Goal: Answer question/provide support: Share knowledge or assist other users

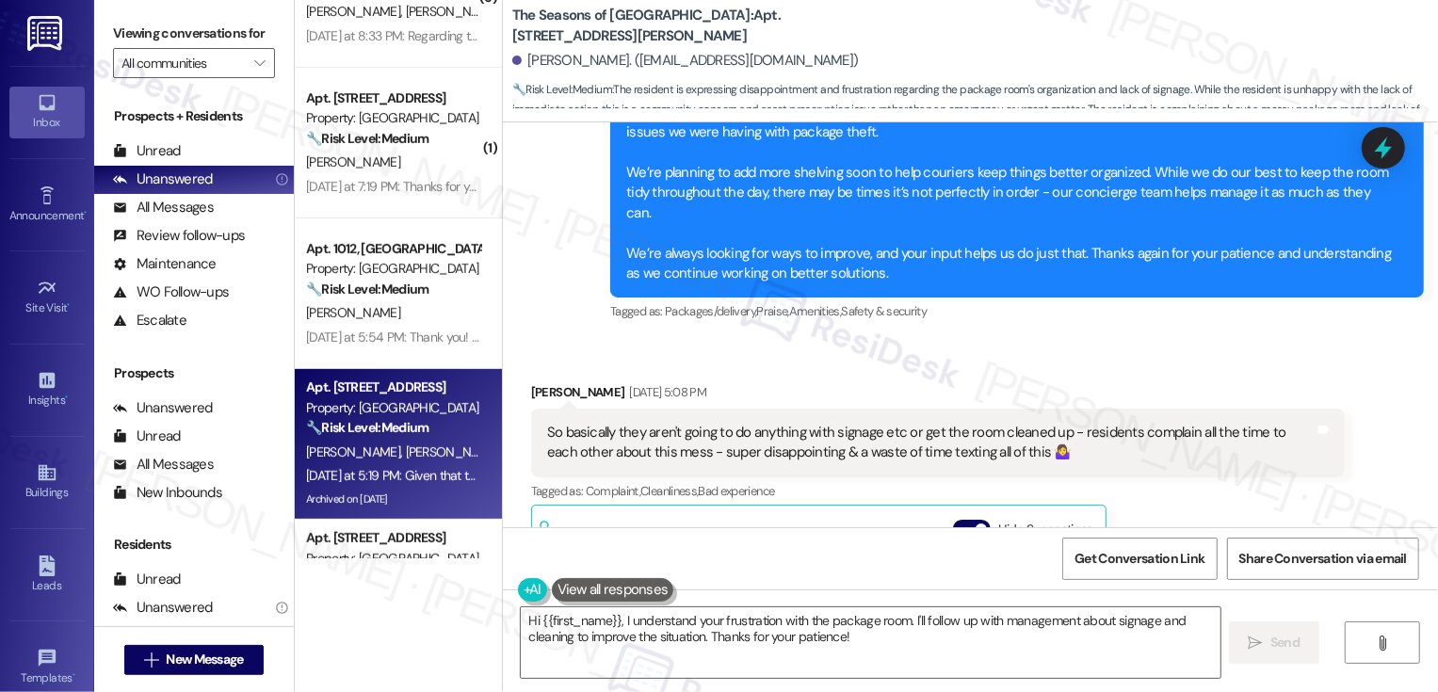
scroll to position [6125, 0]
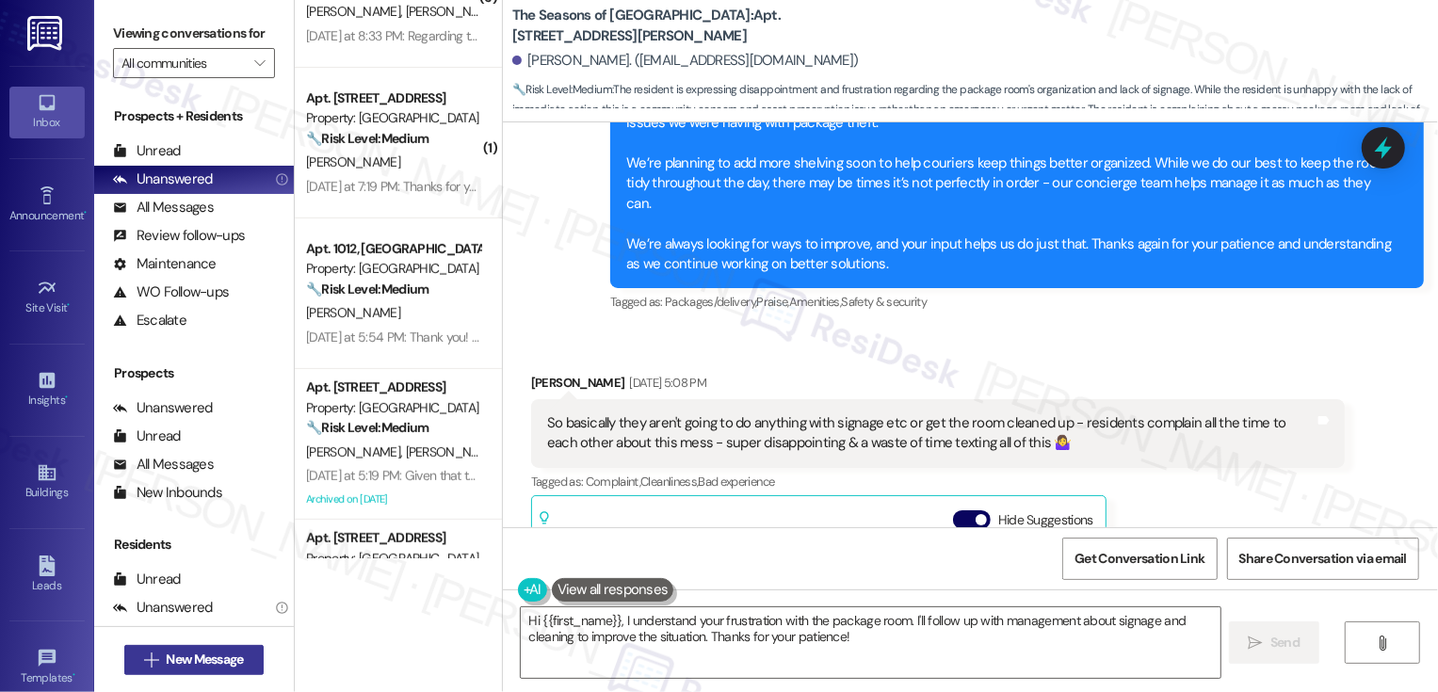
click at [229, 662] on span "New Message" at bounding box center [204, 660] width 77 height 20
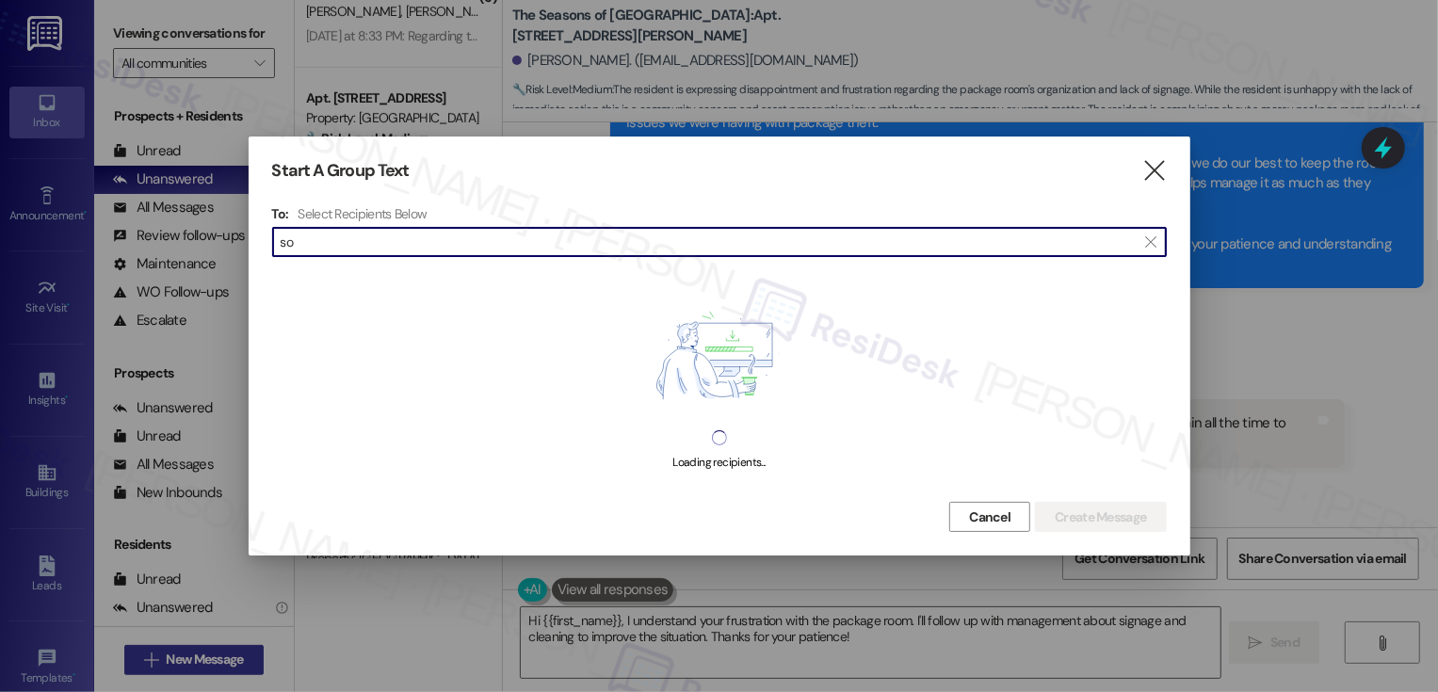
type input "s"
click at [385, 644] on div at bounding box center [719, 346] width 1438 height 692
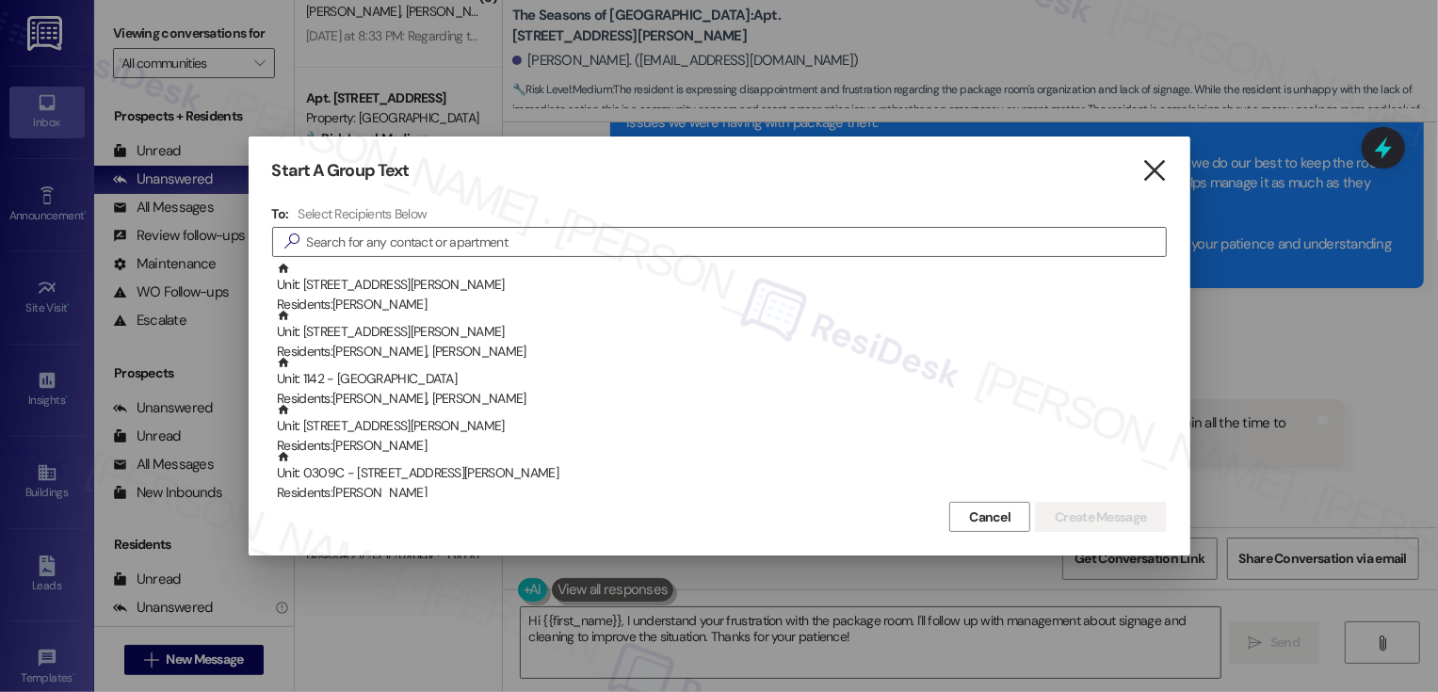
click at [1165, 171] on icon "" at bounding box center [1154, 171] width 25 height 20
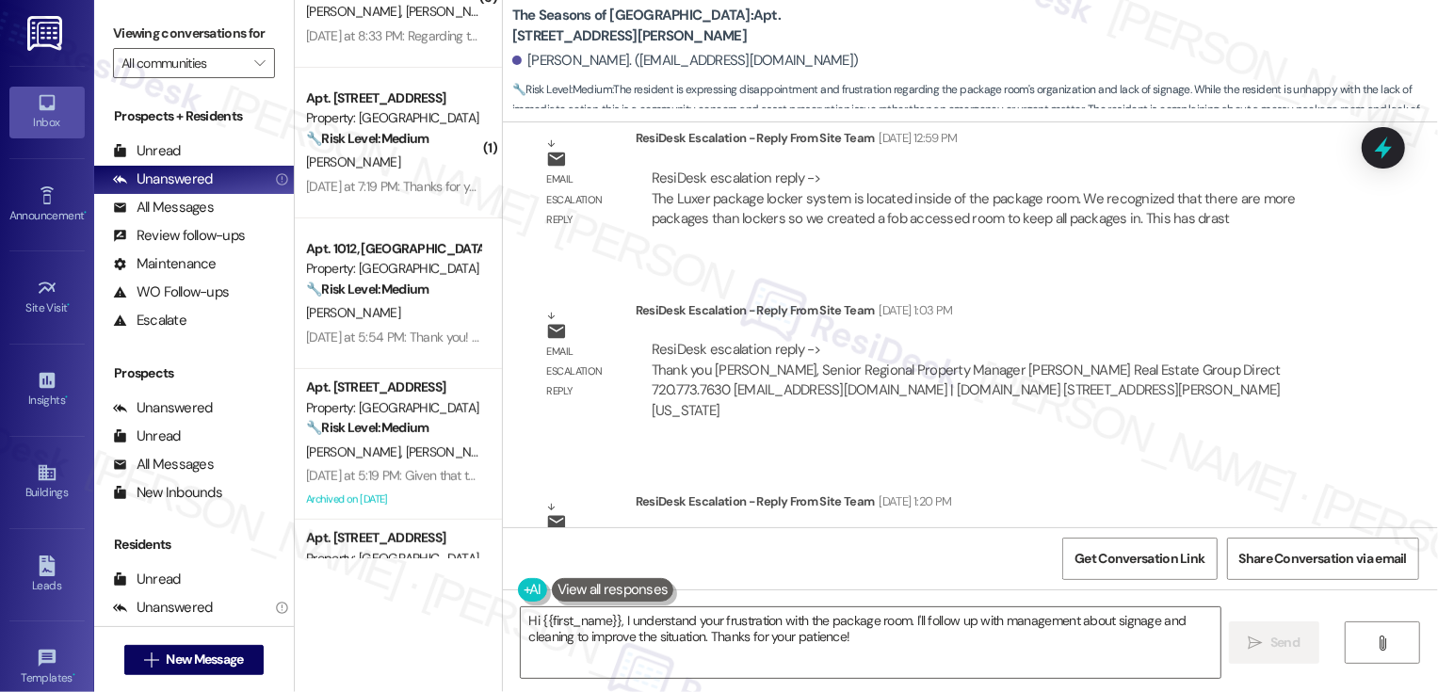
scroll to position [5324, 0]
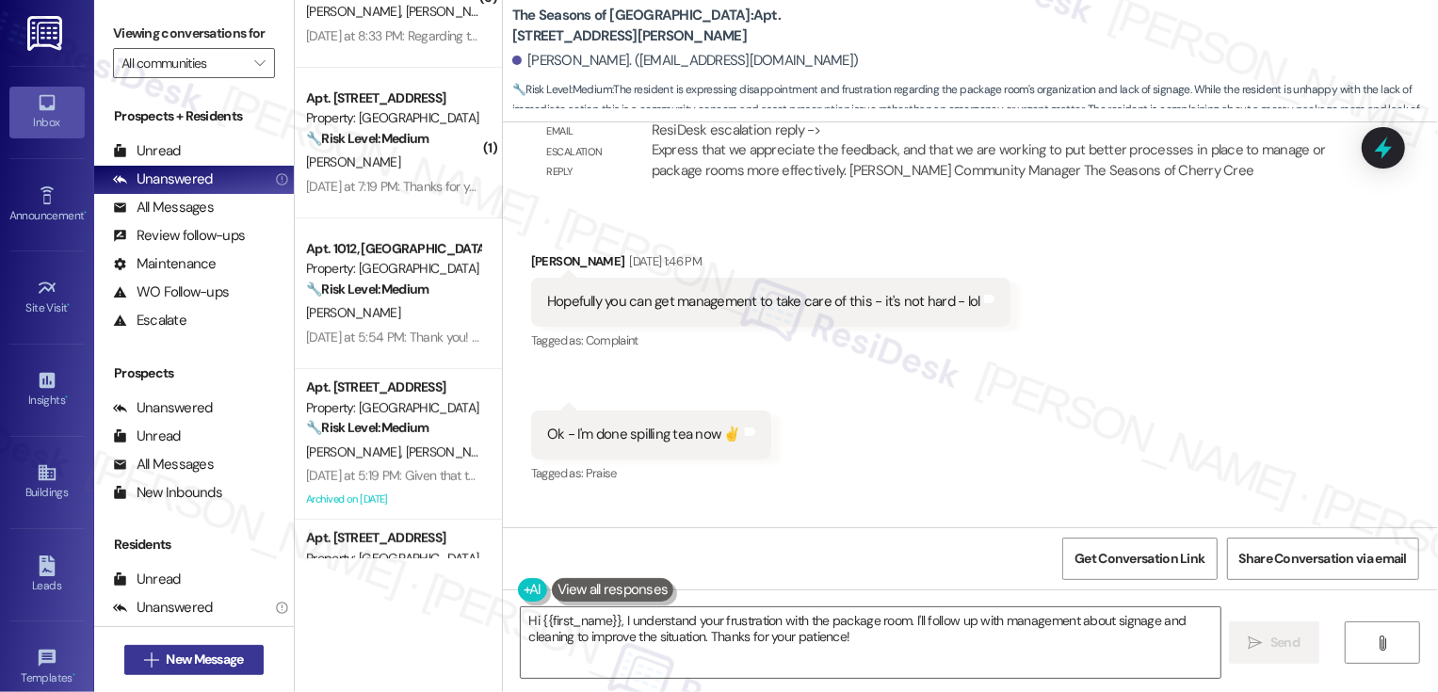
click at [203, 667] on span "New Message" at bounding box center [204, 660] width 77 height 20
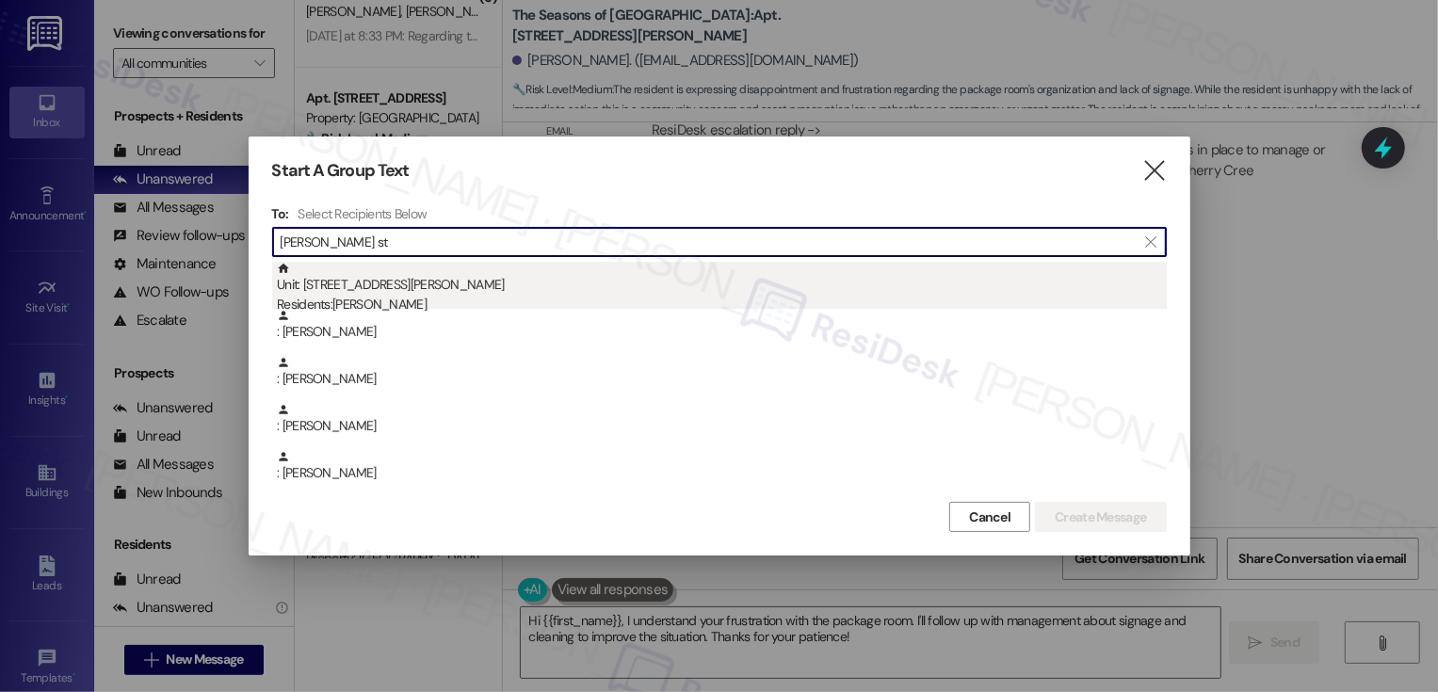
type input "[PERSON_NAME] st"
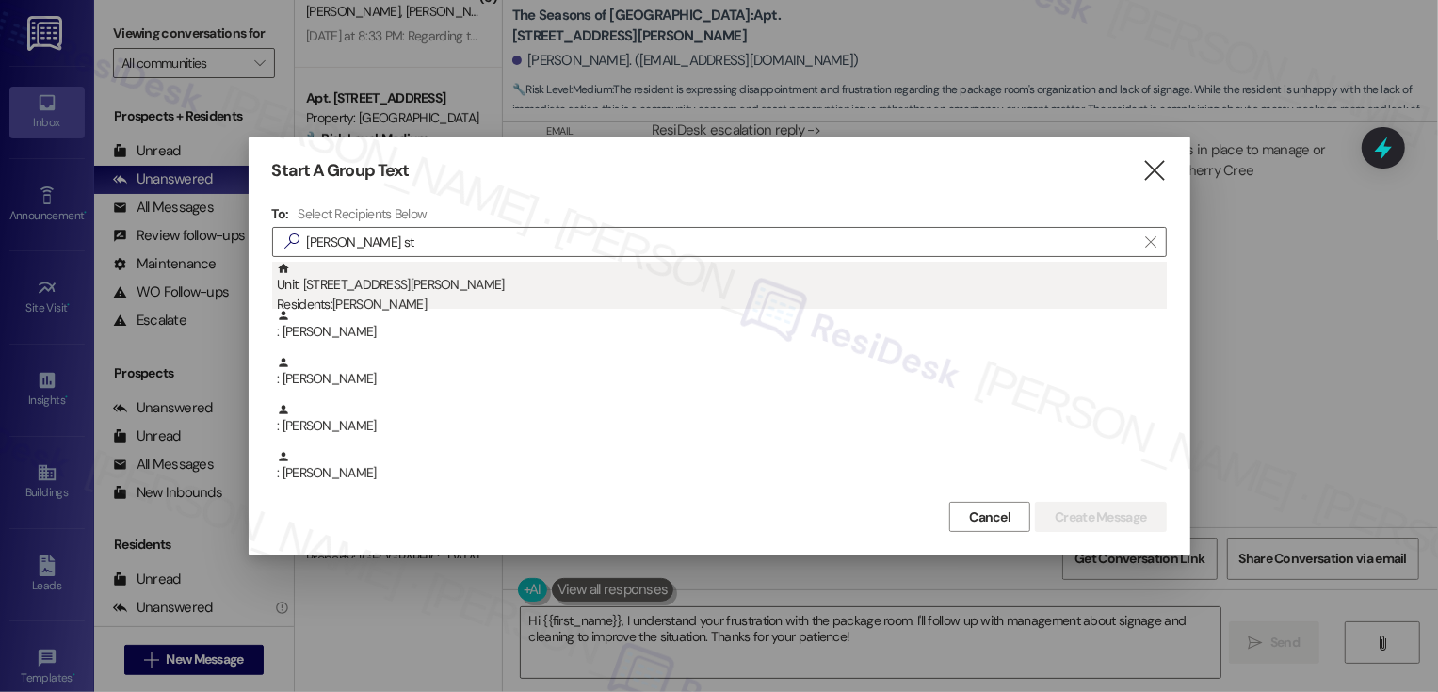
click at [424, 281] on div "Unit: 0406C - [STREET_ADDRESS][PERSON_NAME] Residents: [PERSON_NAME]" at bounding box center [722, 289] width 890 height 54
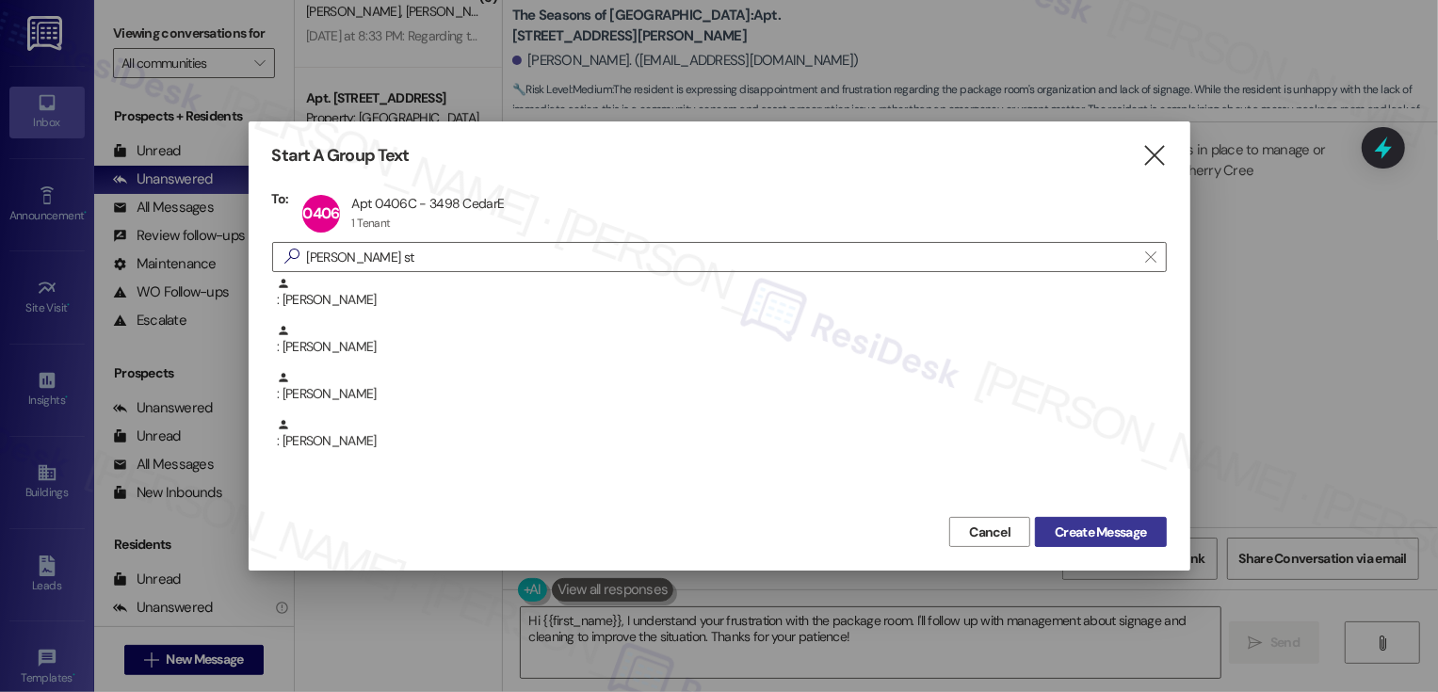
click at [1059, 524] on span "Create Message" at bounding box center [1100, 533] width 91 height 20
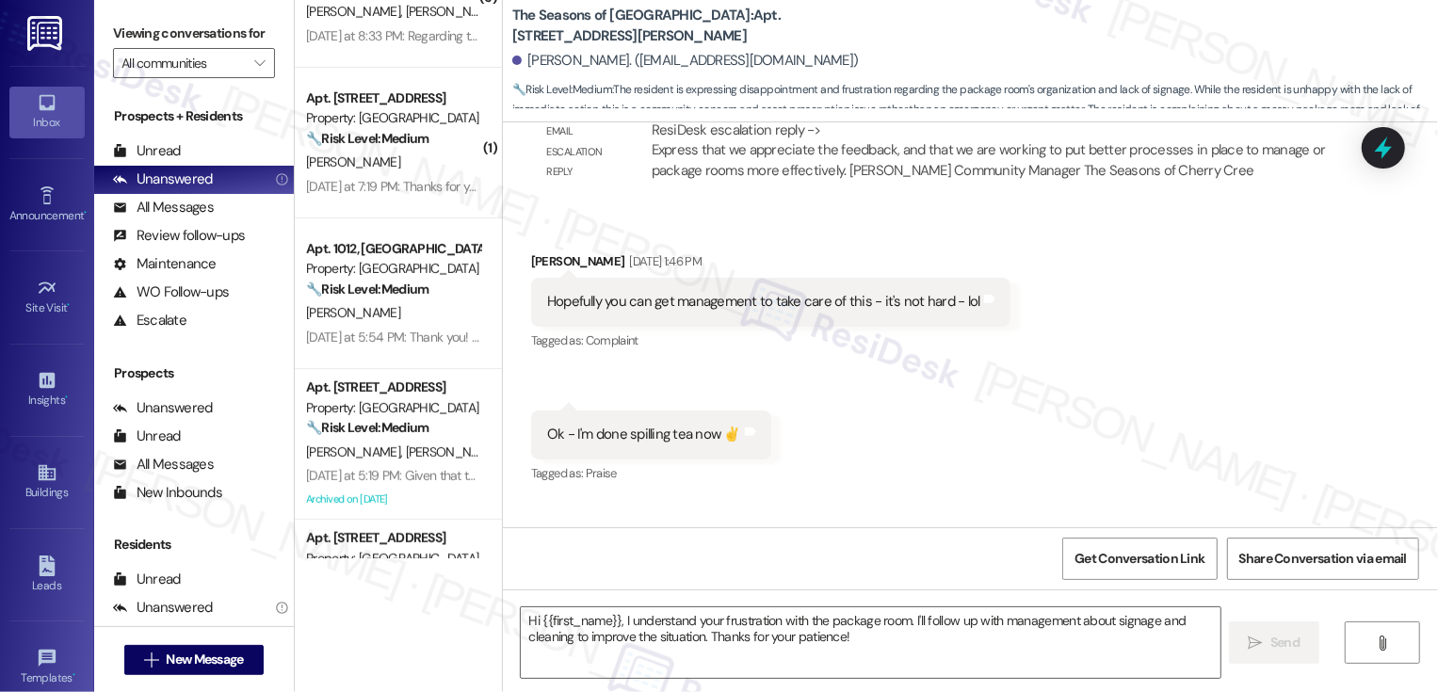
type textarea "Fetching suggested responses. Please feel free to read through the conversation…"
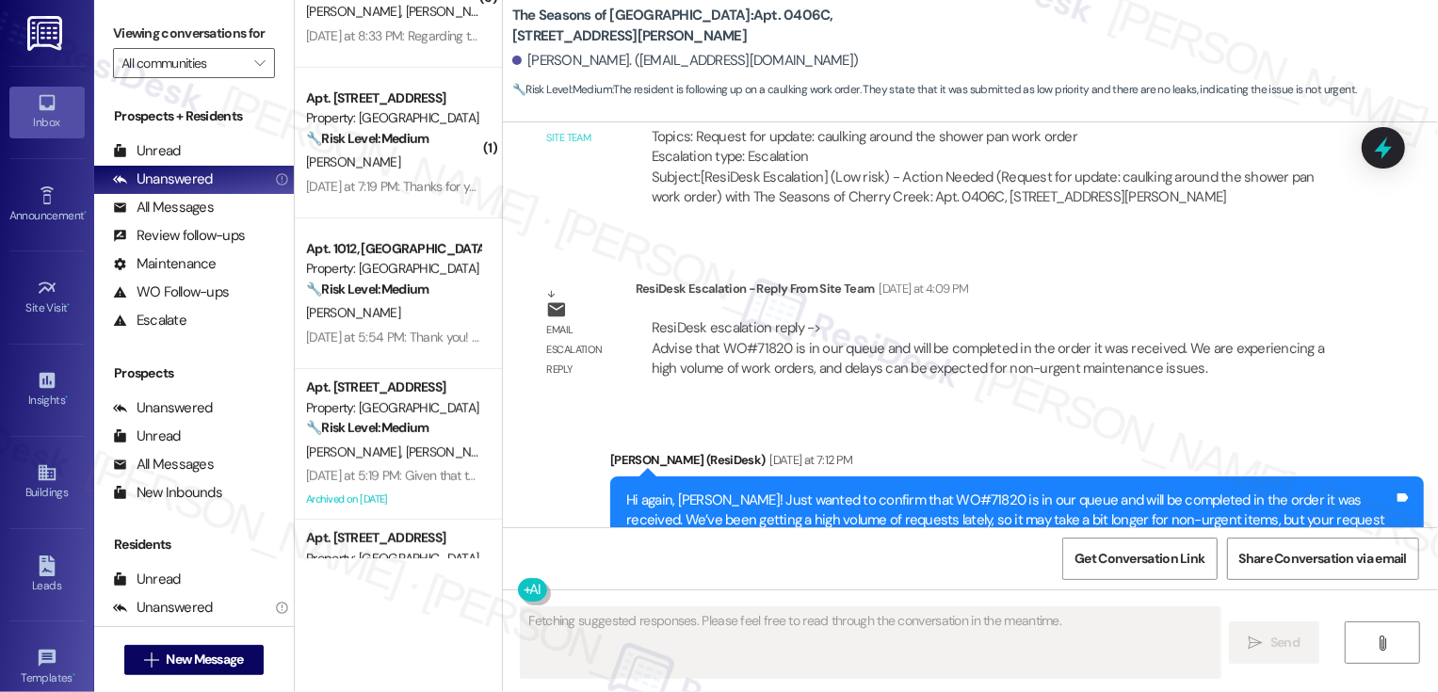
scroll to position [4101, 0]
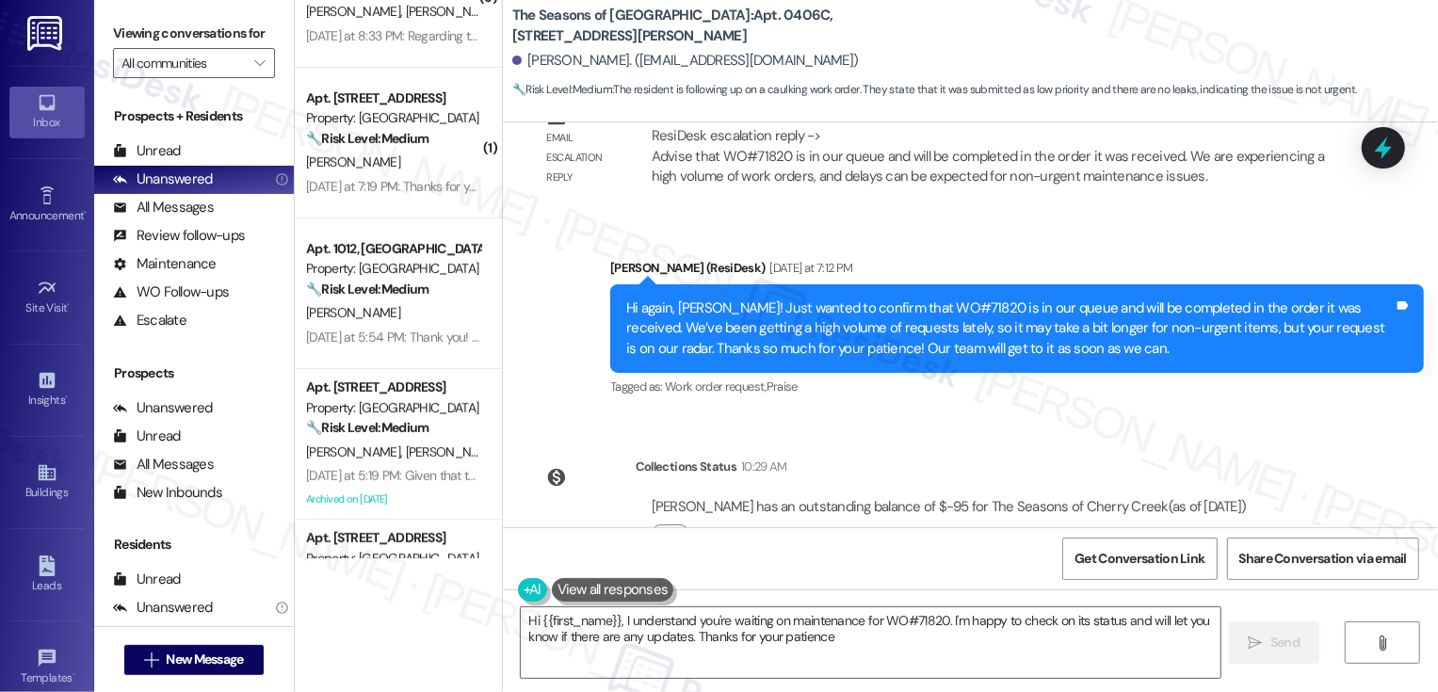
type textarea "Hi {{first_name}}, I understand you're waiting on maintenance for WO#71820. I'm…"
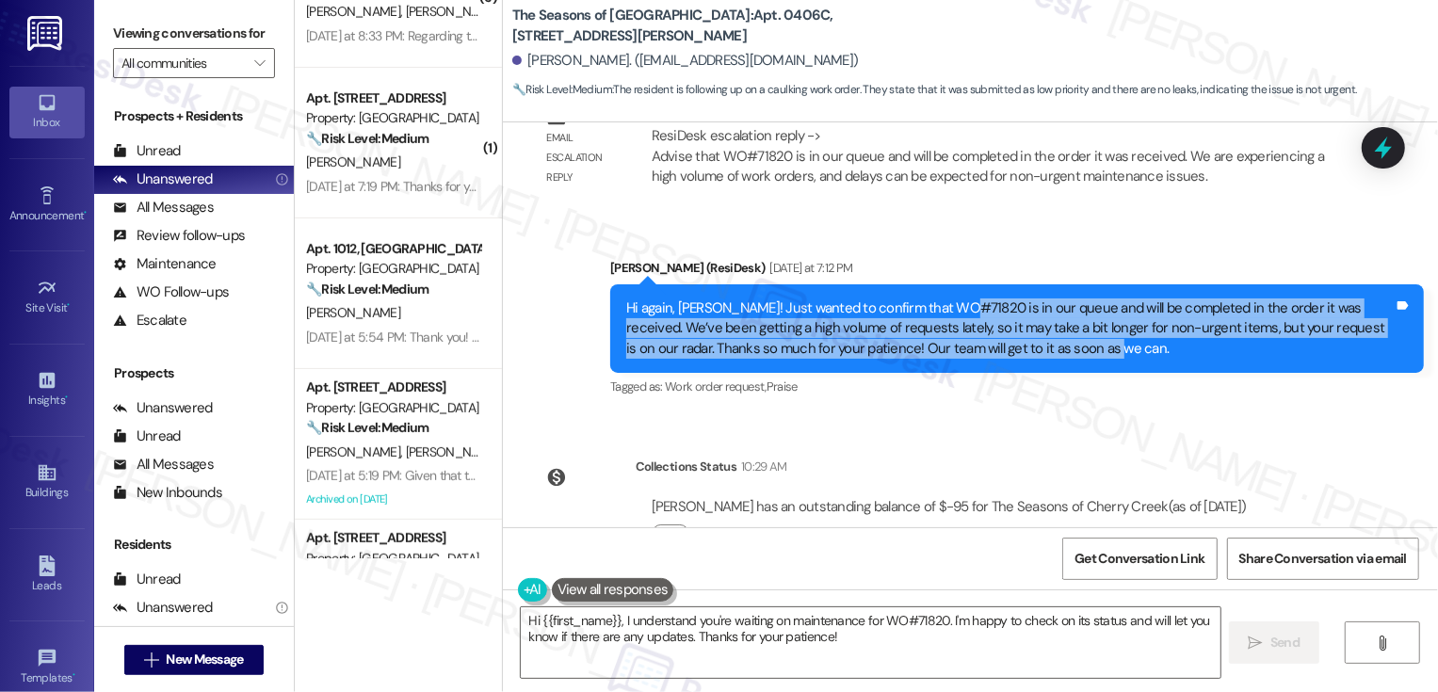
drag, startPoint x: 951, startPoint y: 243, endPoint x: 1072, endPoint y: 293, distance: 130.5
click at [1072, 299] on div "Hi again, [PERSON_NAME]! Just wanted to confirm that WO#71820 is in our queue a…" at bounding box center [1010, 329] width 768 height 60
copy div "is in our queue and will be completed in the order it was received. We’ve been …"
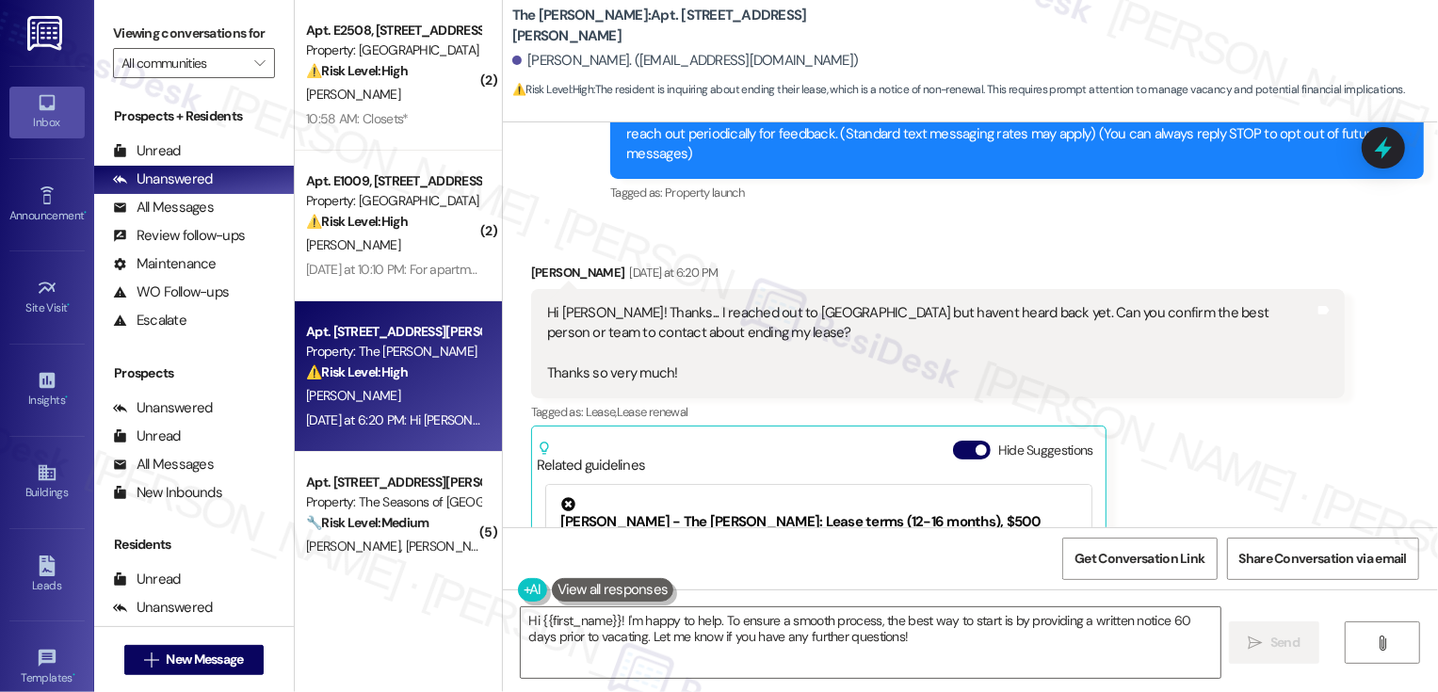
scroll to position [247, 0]
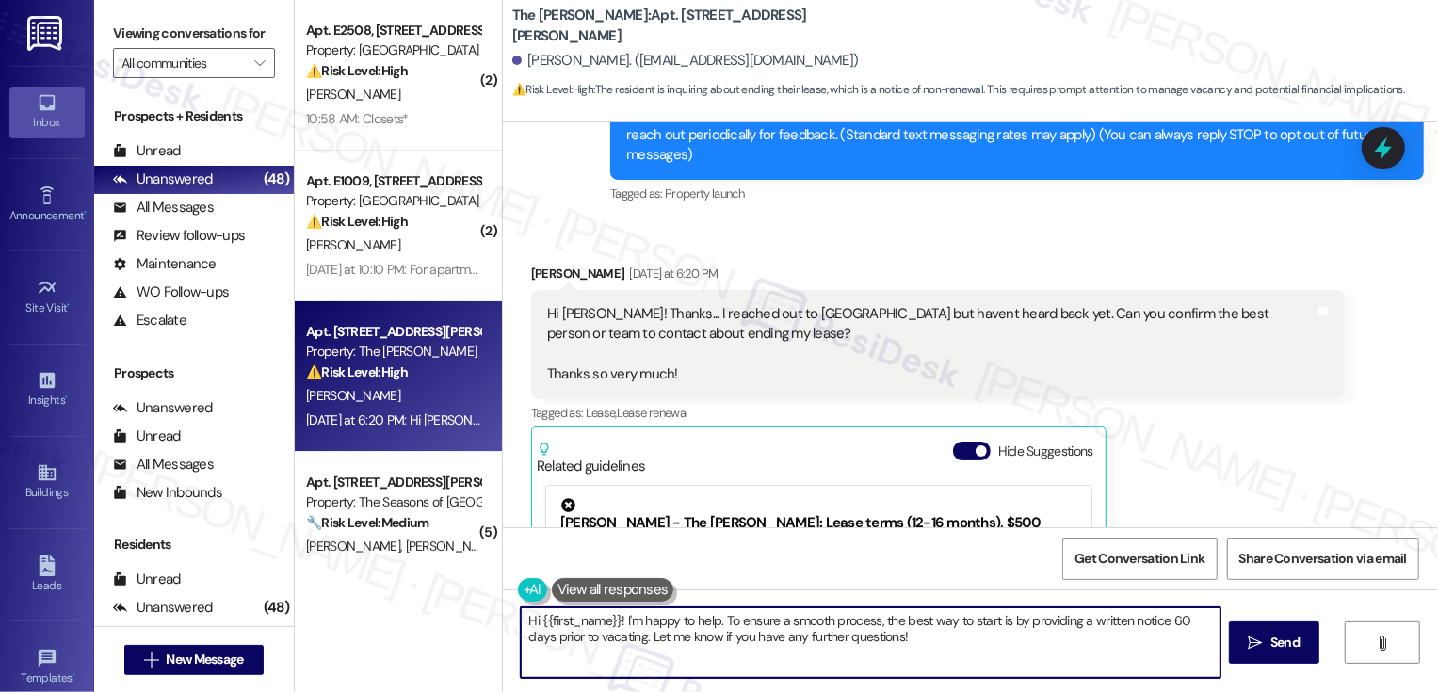
click at [976, 676] on textarea "Hi {{first_name}}! I'm happy to help. To ensure a smooth process, the best way …" at bounding box center [871, 643] width 700 height 71
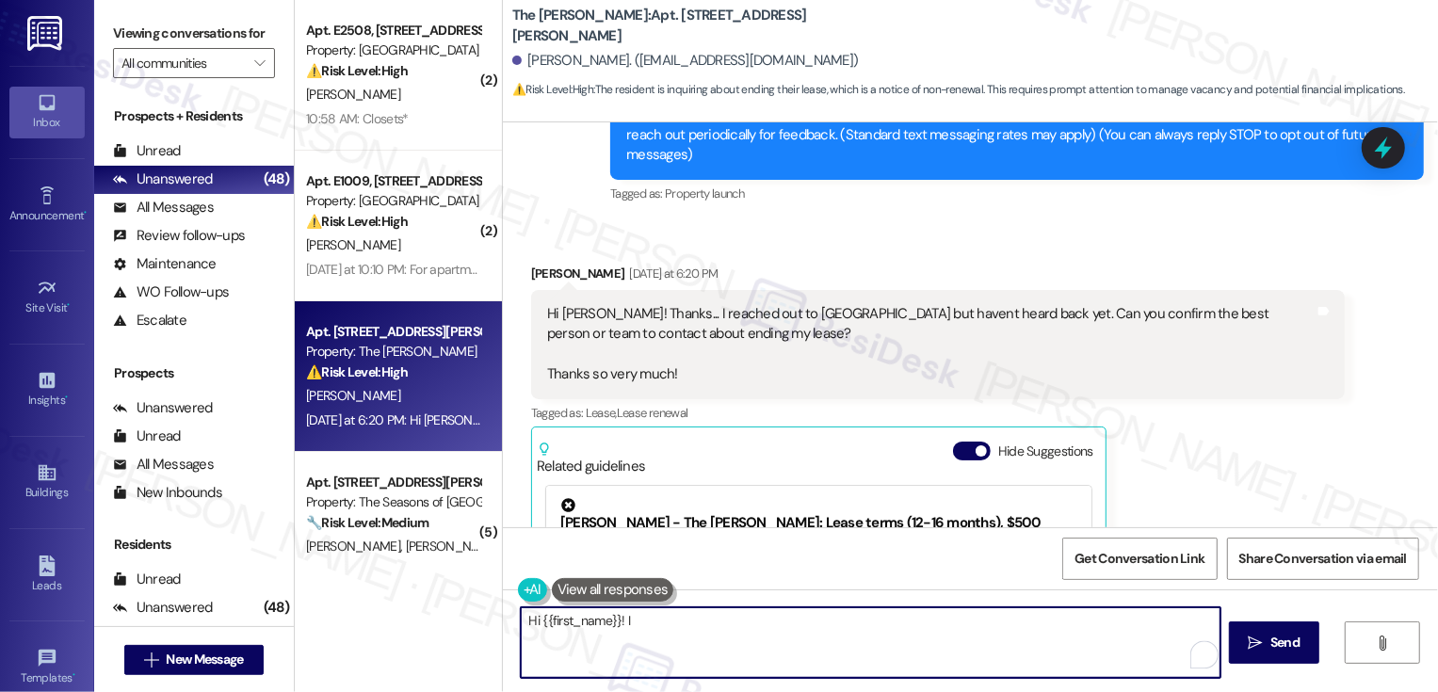
type textarea "Hi {{first_name}}! I"
click at [1074, 349] on div "Hi [PERSON_NAME]! Thanks... I reached out to [GEOGRAPHIC_DATA] but havent heard…" at bounding box center [931, 344] width 768 height 81
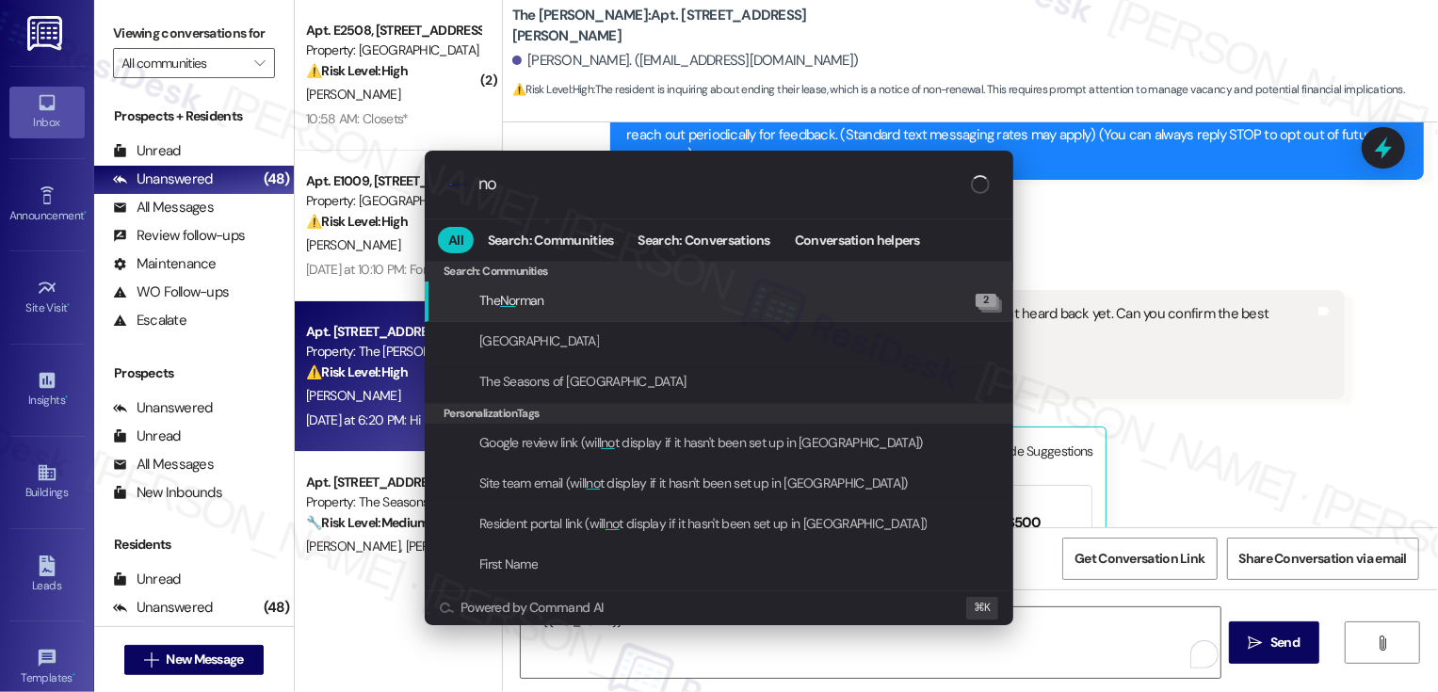
type input "n"
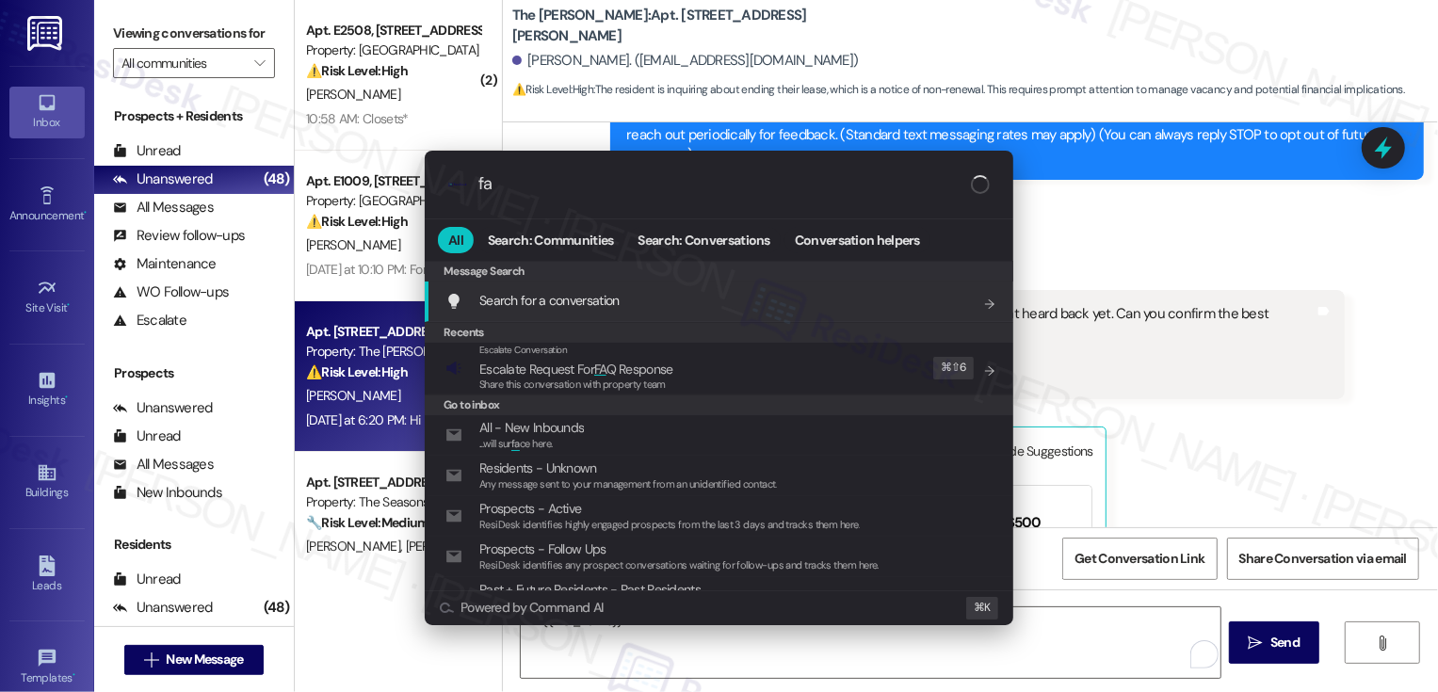
type input "faq"
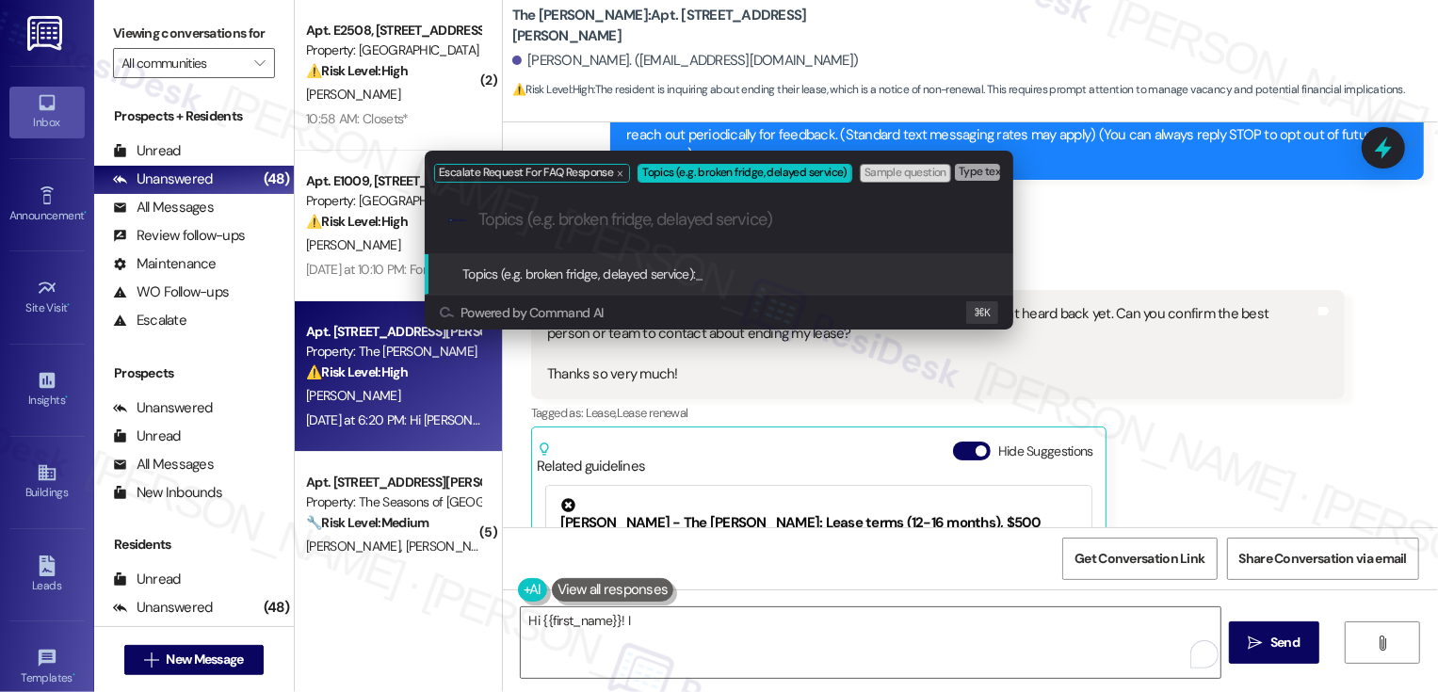
type input "n"
type input "N"
type input "L"
type input "Notice to Vacate - email address for The [PERSON_NAME]"
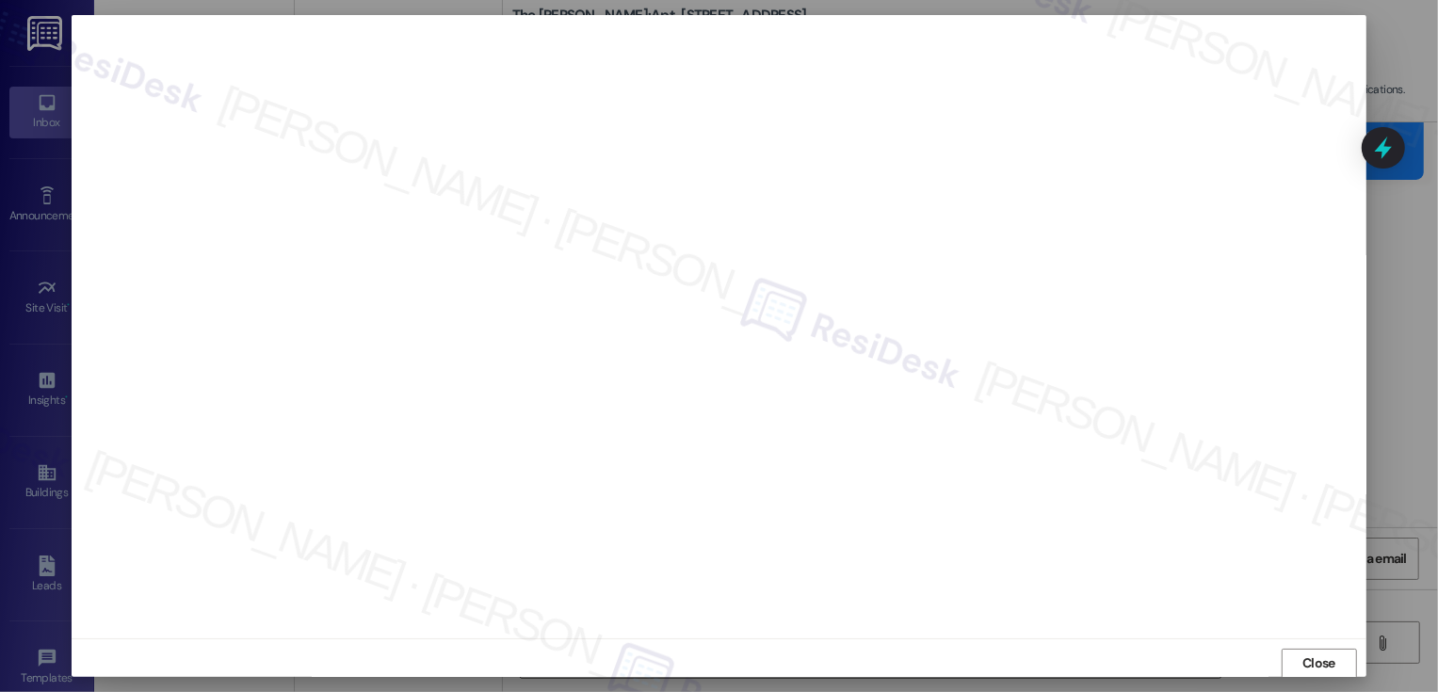
scroll to position [1, 0]
click at [1330, 657] on span "Close" at bounding box center [1319, 663] width 33 height 20
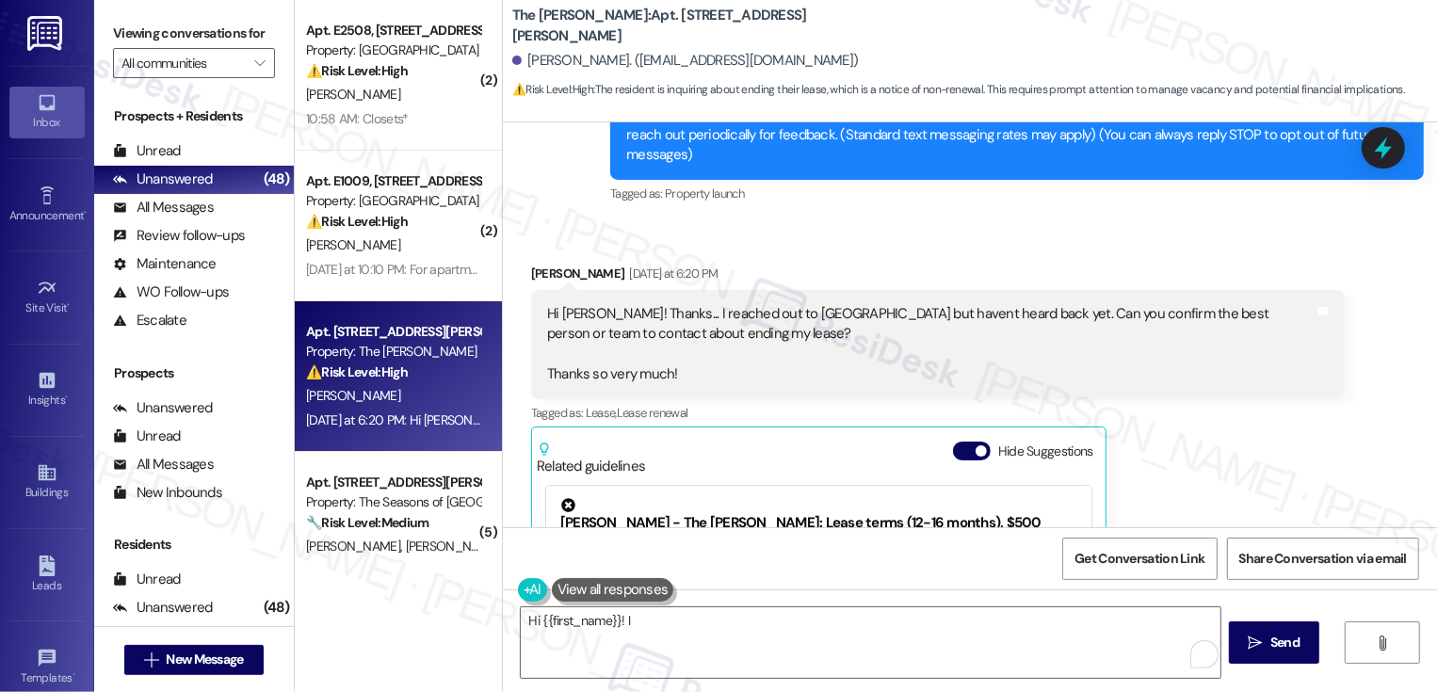
click at [1214, 399] on div "Tagged as: [PERSON_NAME] , Click to highlight conversations about Lease Lease r…" at bounding box center [938, 412] width 814 height 27
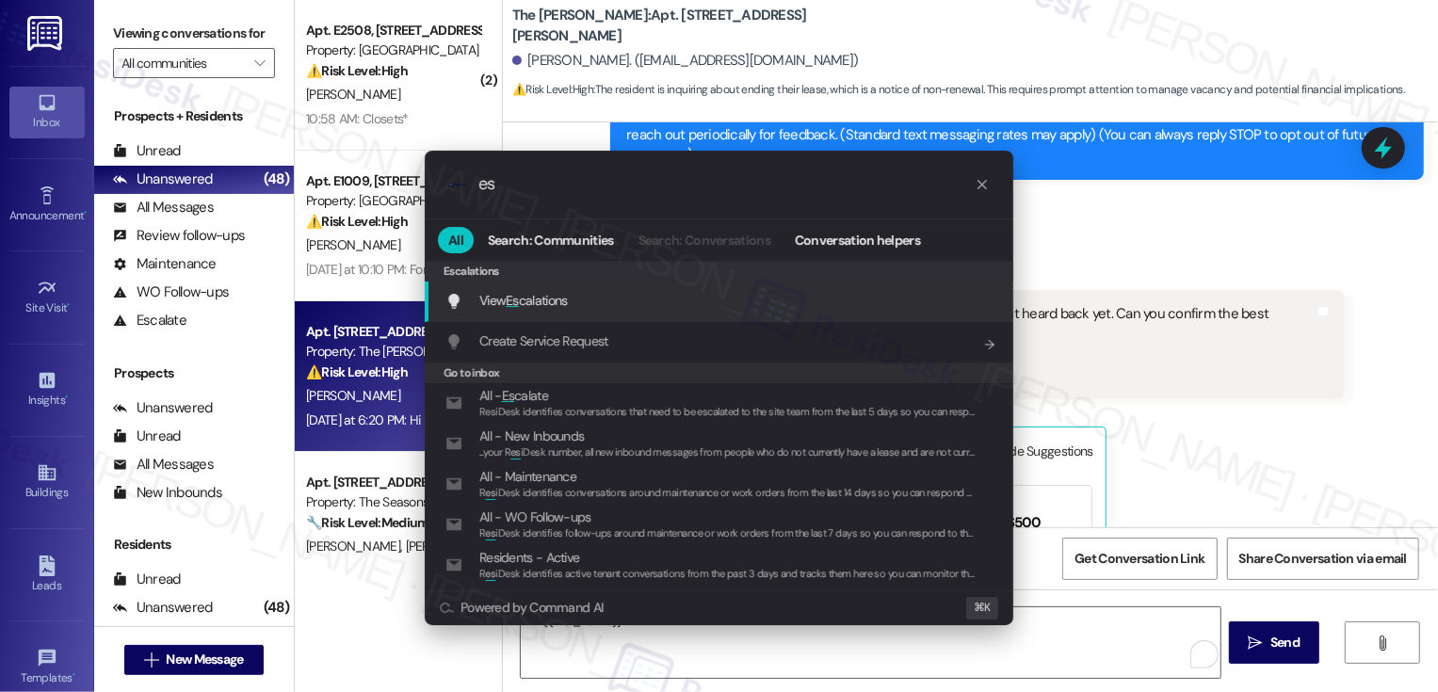
type input "e"
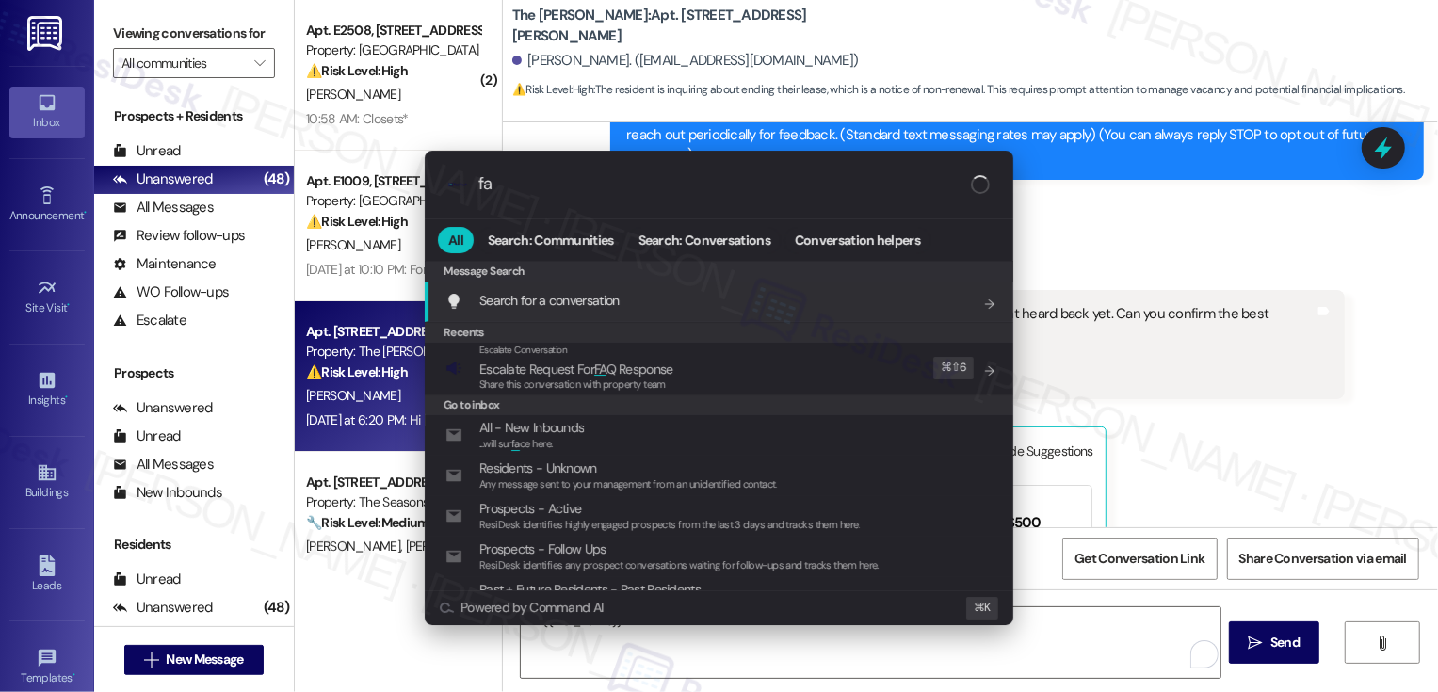
type input "faq"
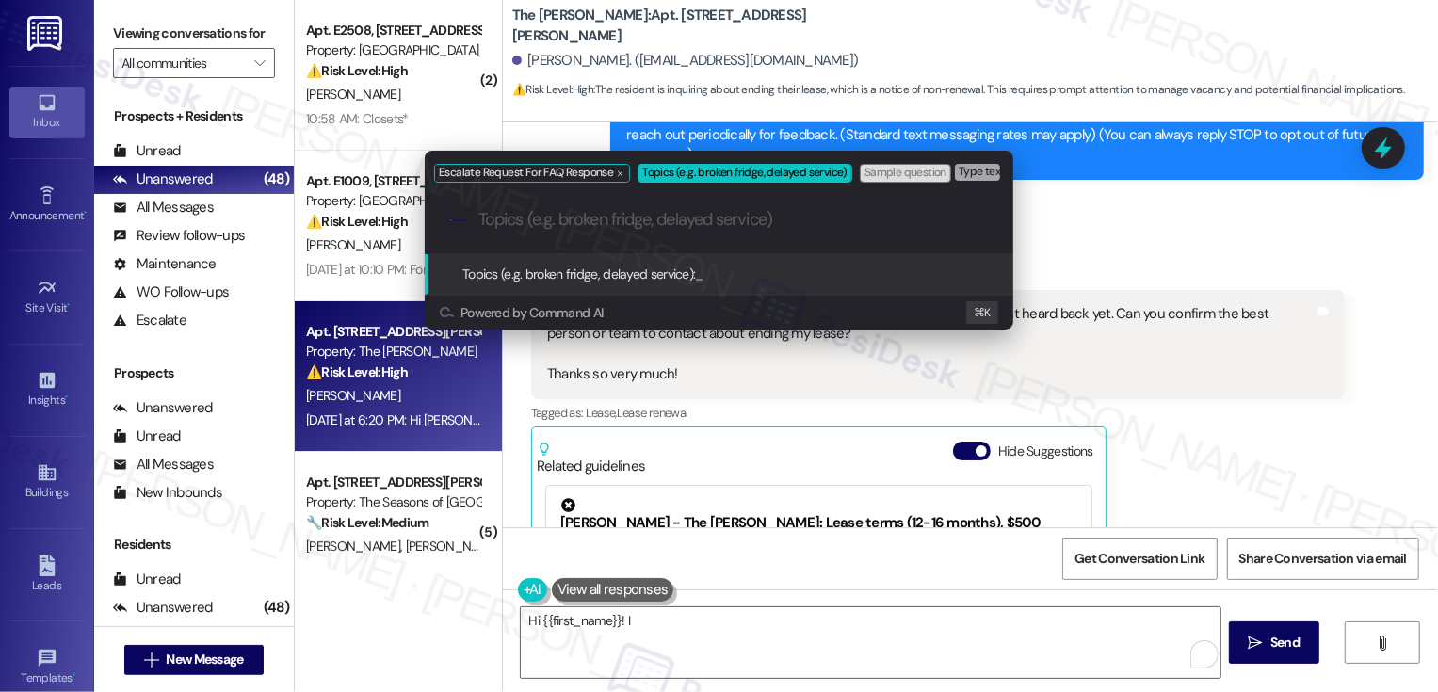
paste input "Notice to Vacate - email address for The [PERSON_NAME]"
type input "Notice to Vacate - email address for The [PERSON_NAME]"
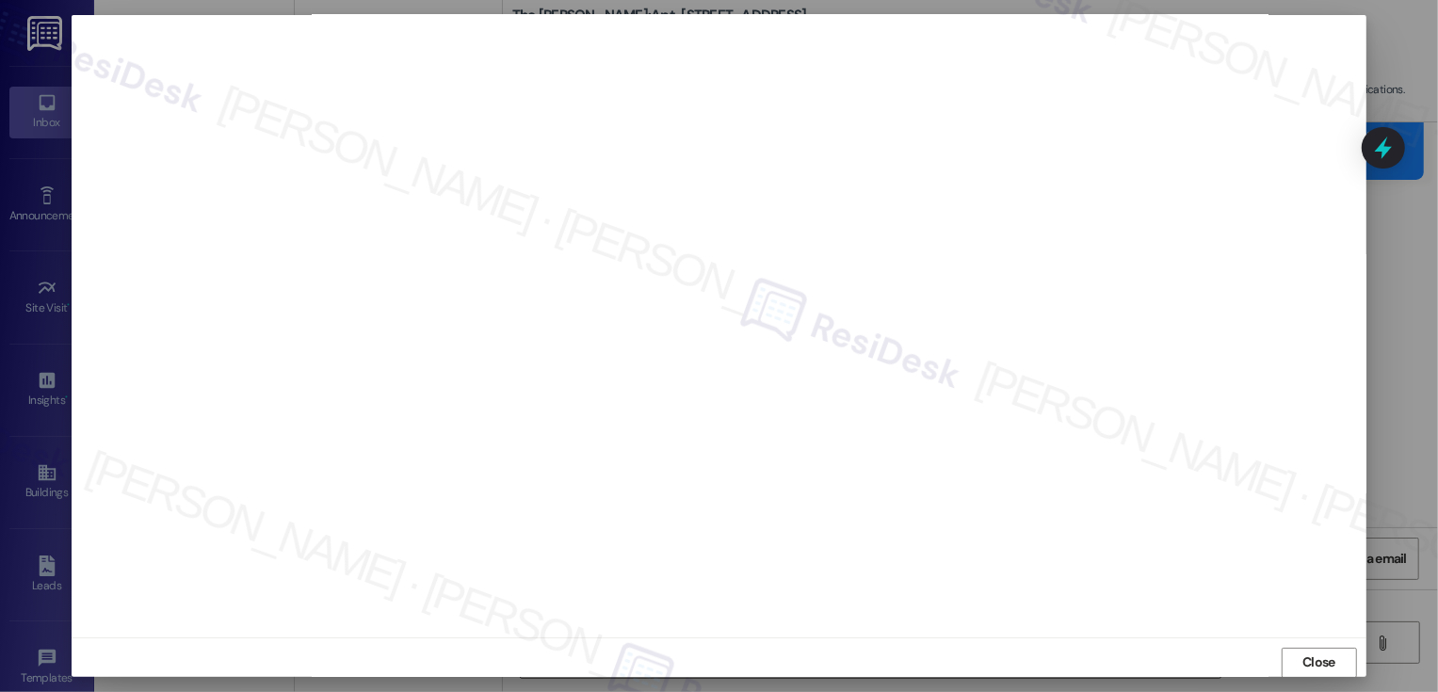
scroll to position [10, 0]
click at [1322, 656] on span "Close" at bounding box center [1319, 653] width 33 height 20
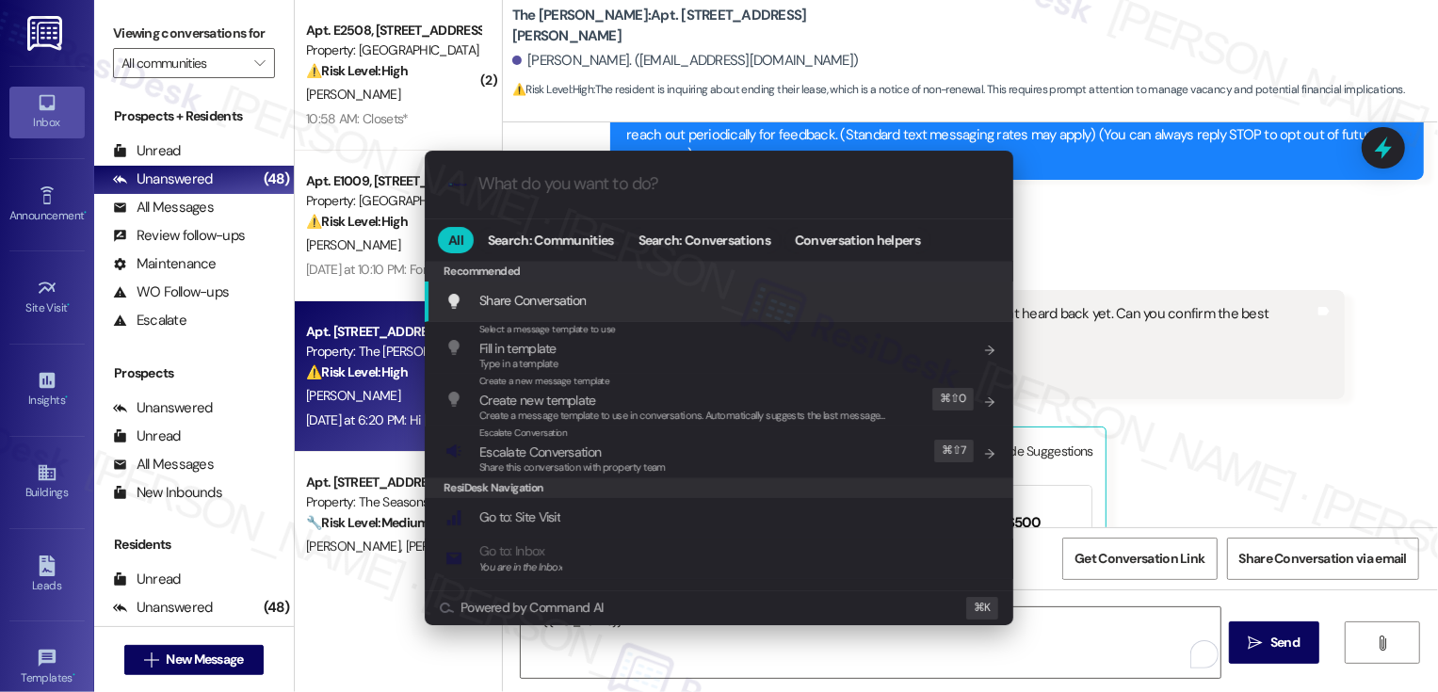
click at [1373, 441] on div ".cls-1{fill:#0a055f;}.cls-2{fill:#0cc4c4;} resideskLogoBlueOrange All Search: C…" at bounding box center [719, 346] width 1438 height 692
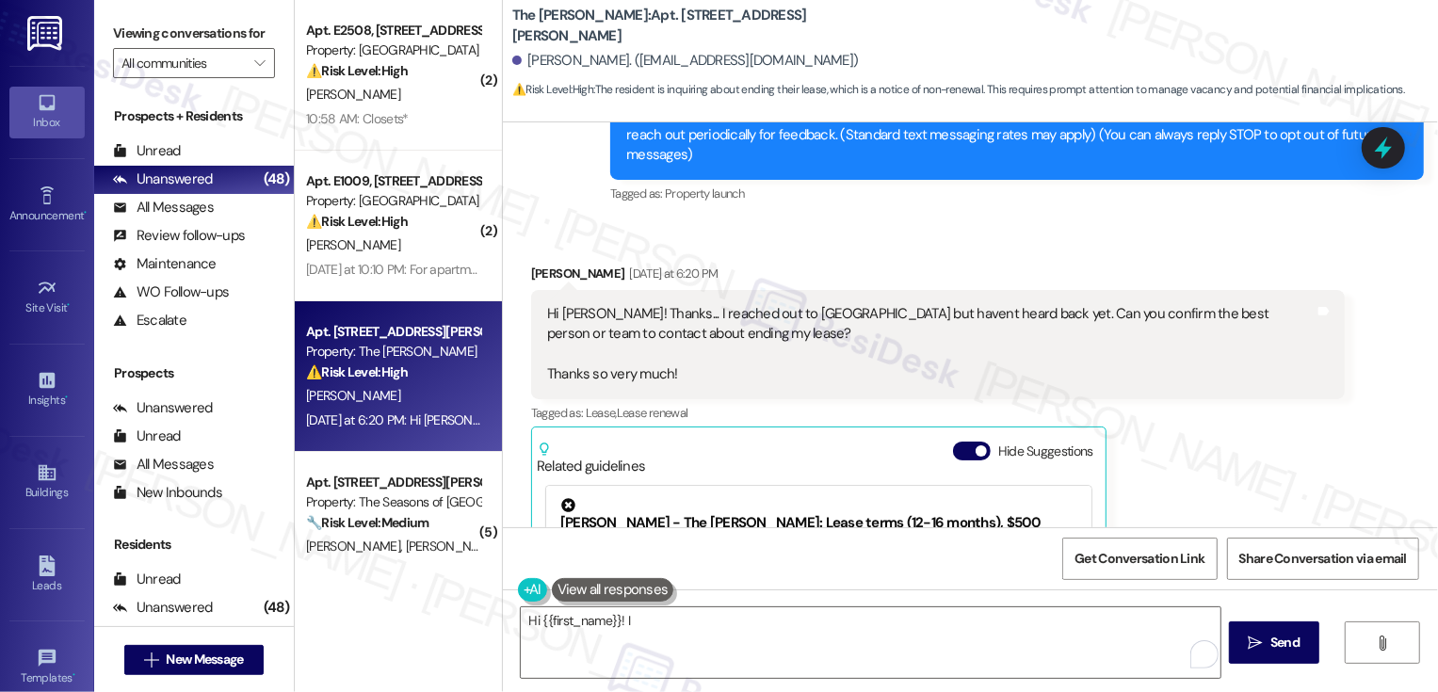
scroll to position [646, 0]
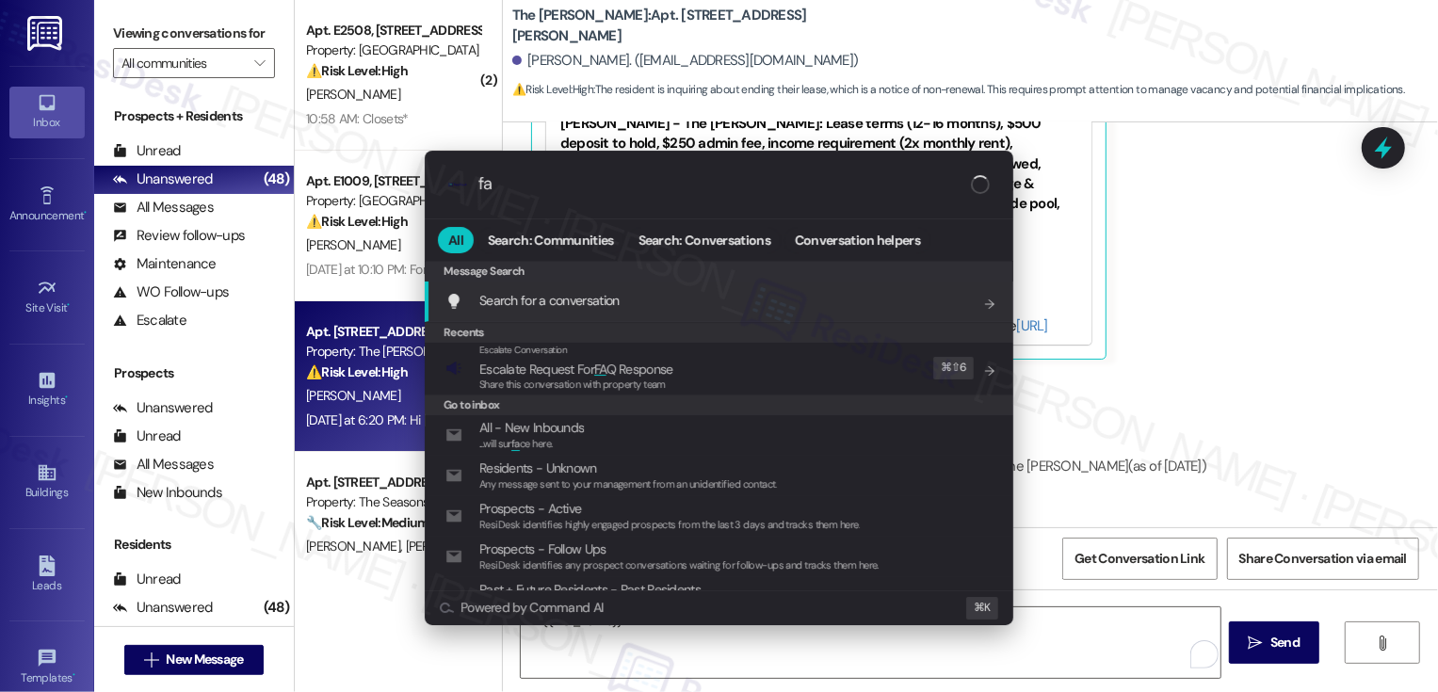
type input "faq"
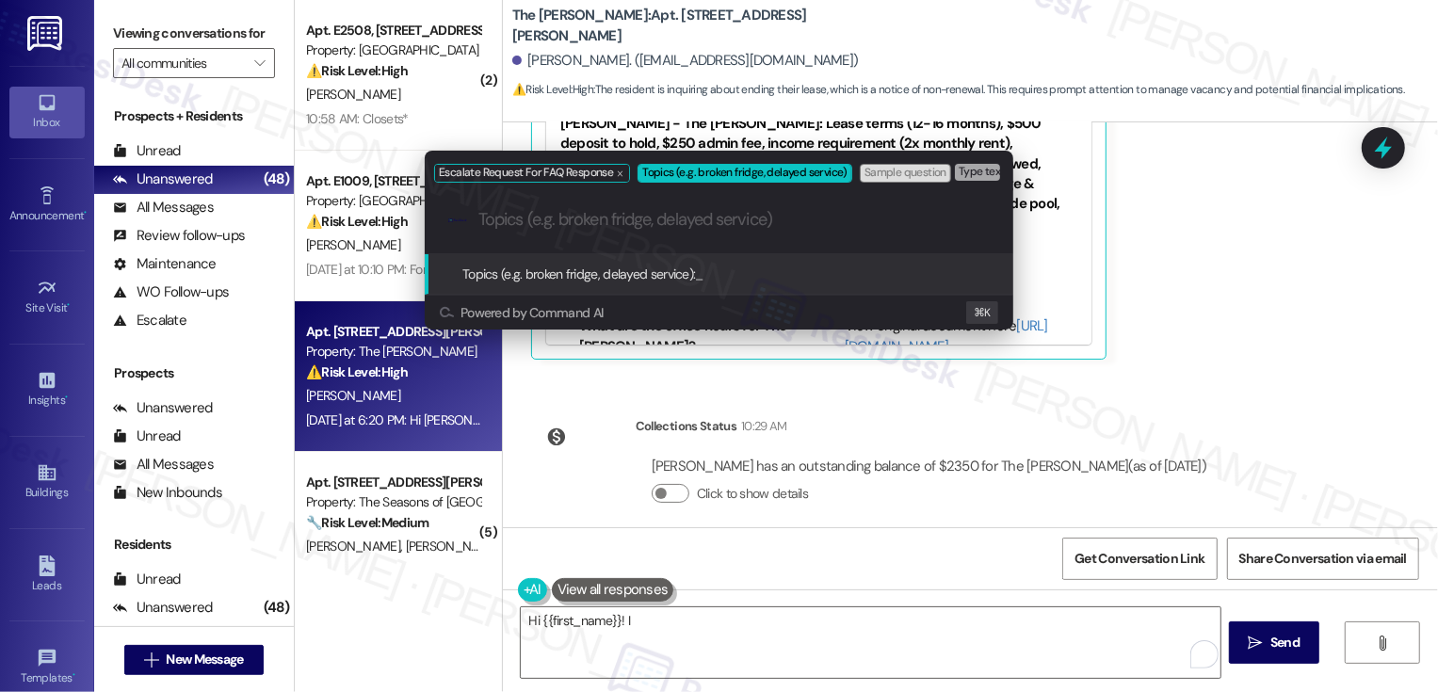
paste input "Notice to Vacate - email address for The [PERSON_NAME]"
type input "Notice to Vacate - email address for The [PERSON_NAME]"
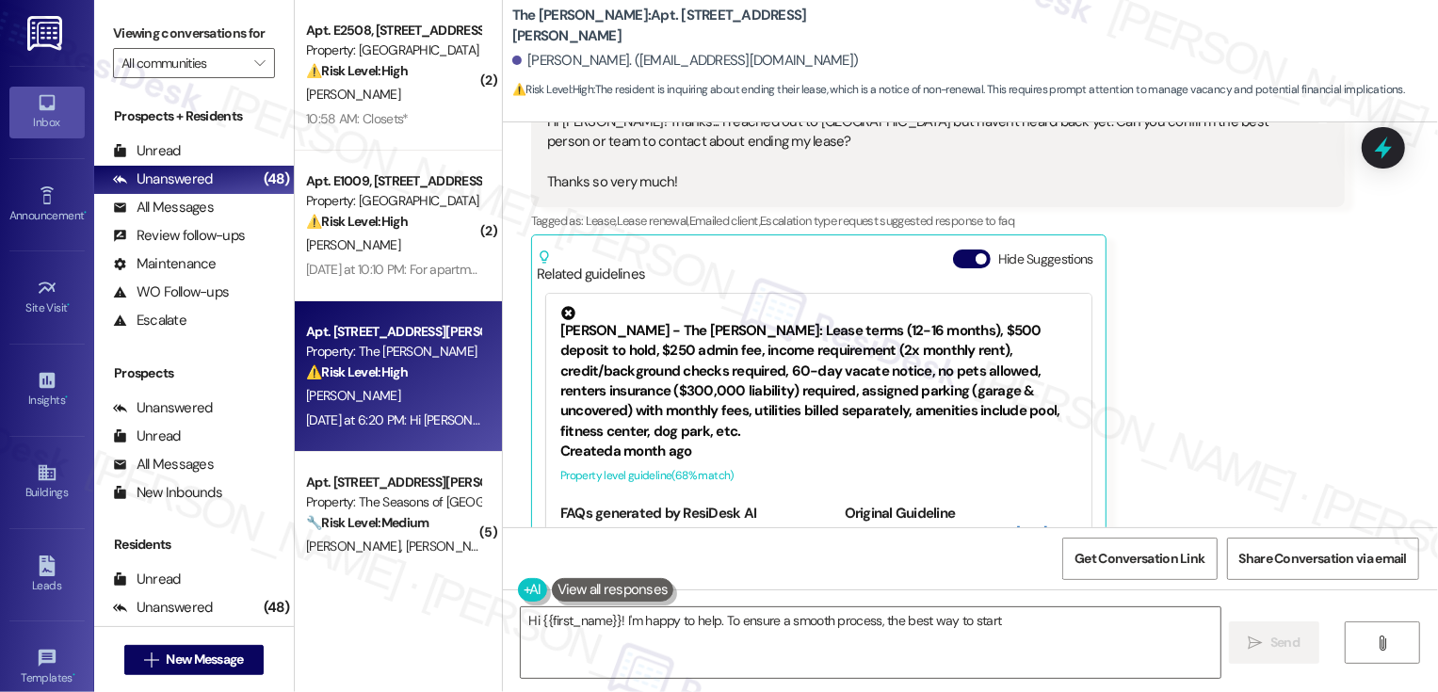
scroll to position [472, 0]
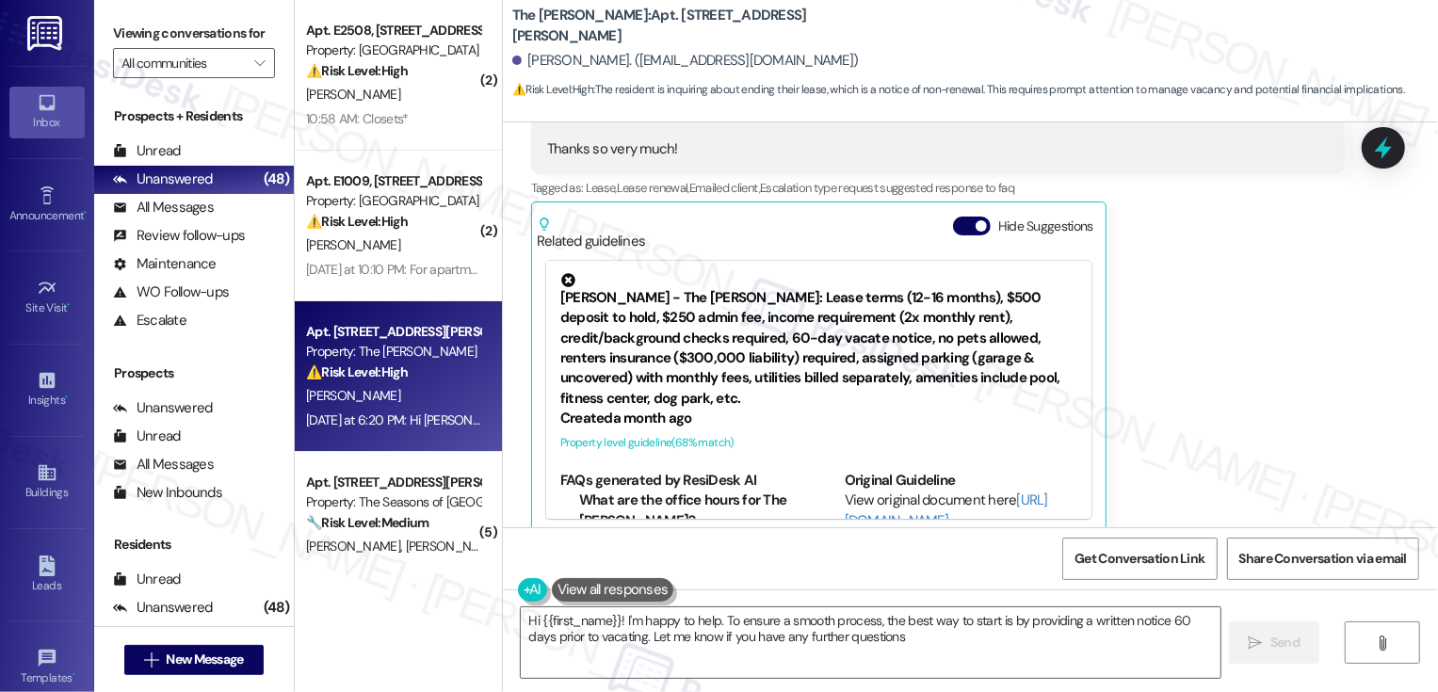
type textarea "Hi {{first_name}}! I'm happy to help. To ensure a smooth process, the best way …"
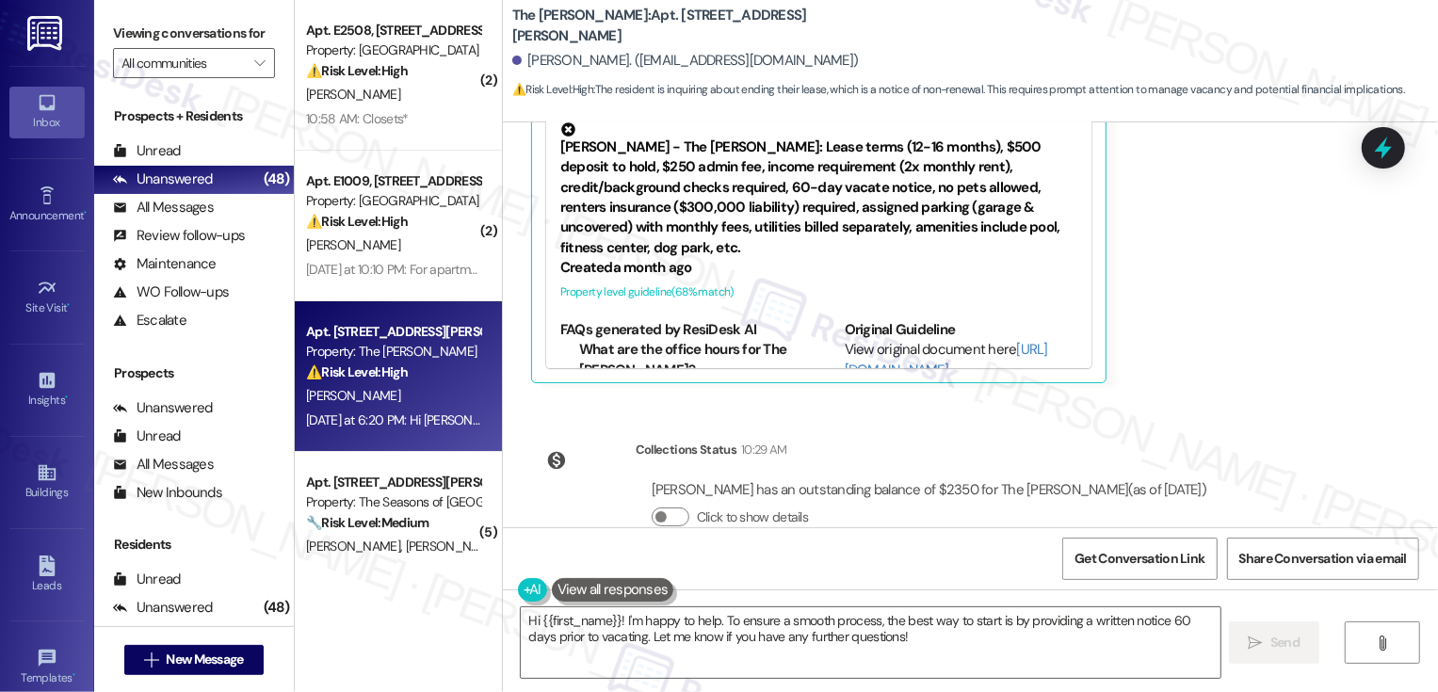
scroll to position [646, 0]
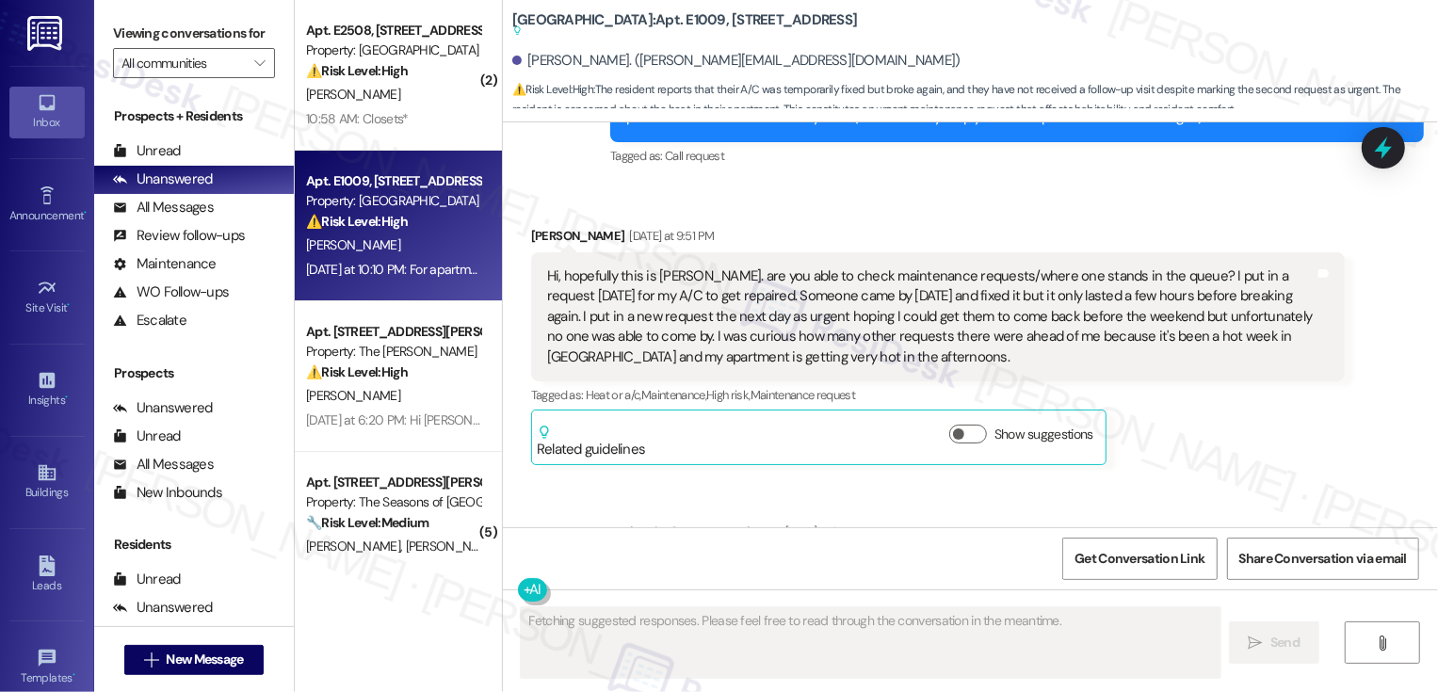
scroll to position [252, 0]
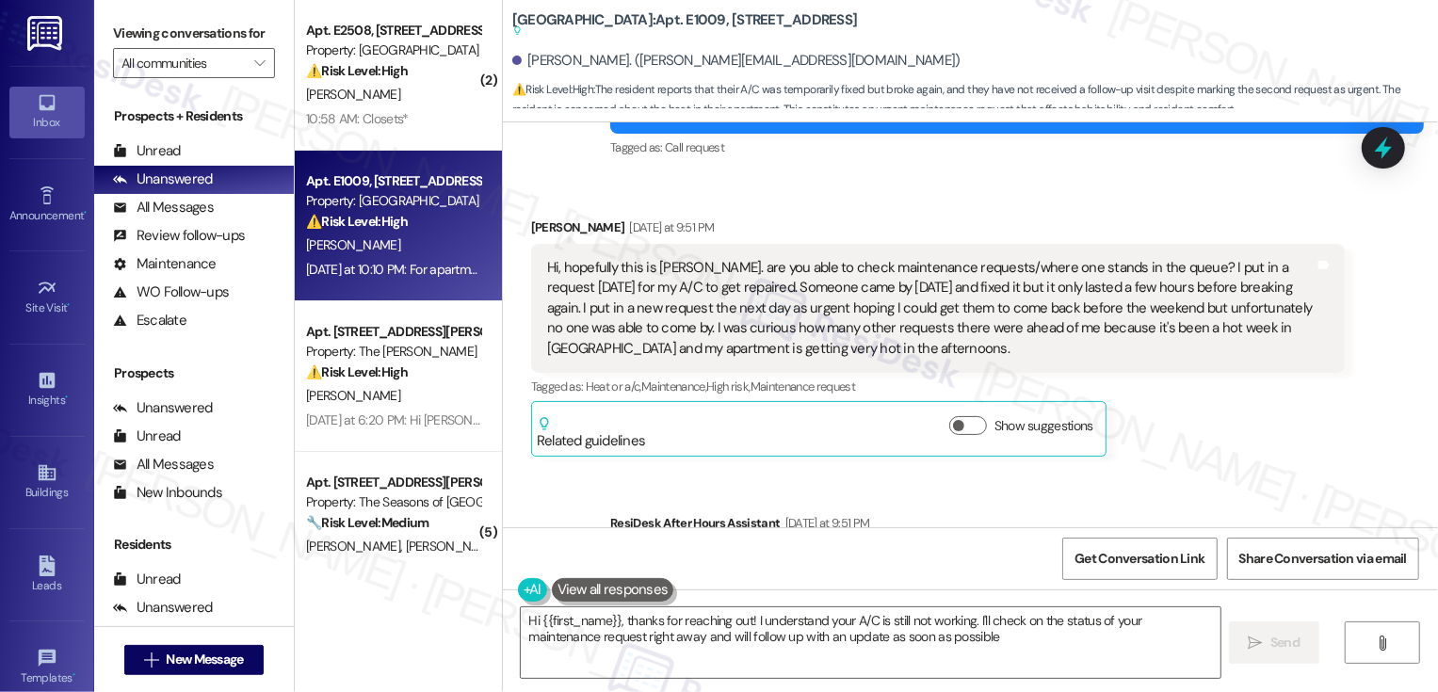
type textarea "Hi {{first_name}}, thanks for reaching out! I understand your A/C is still not …"
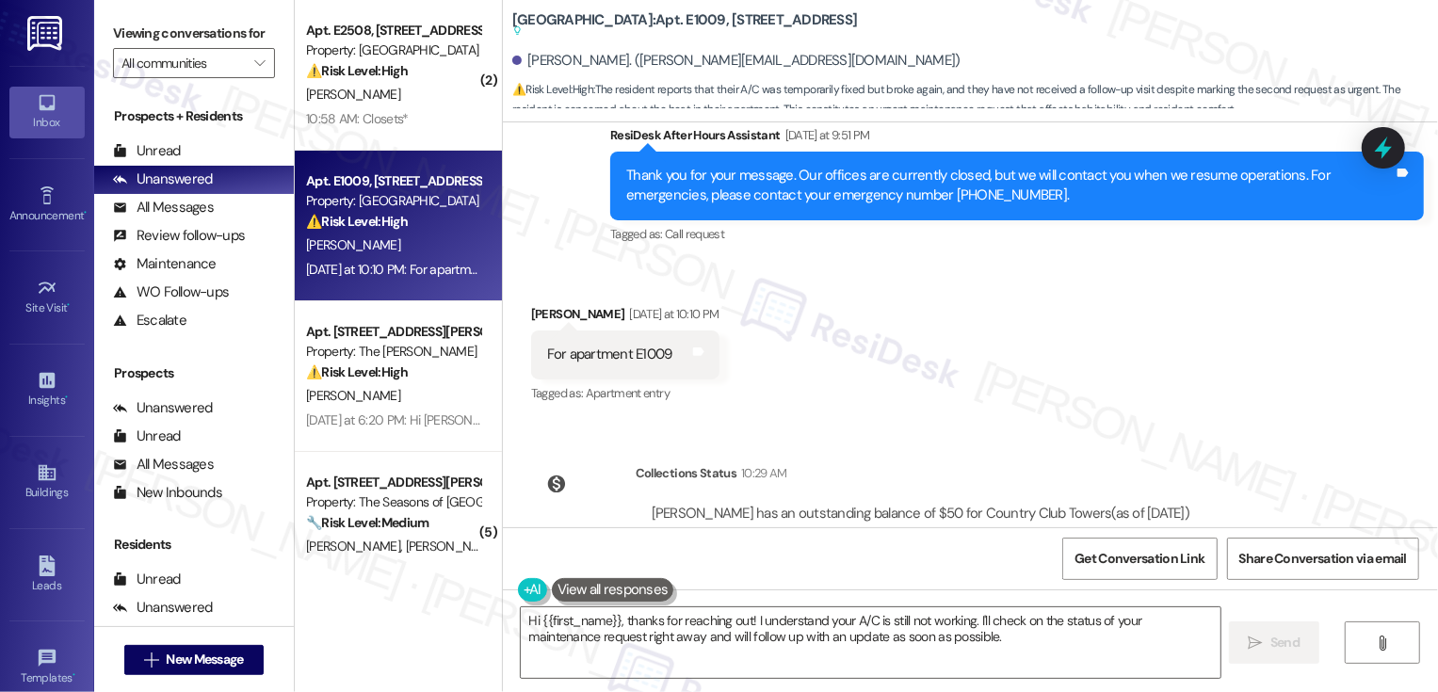
scroll to position [707, 0]
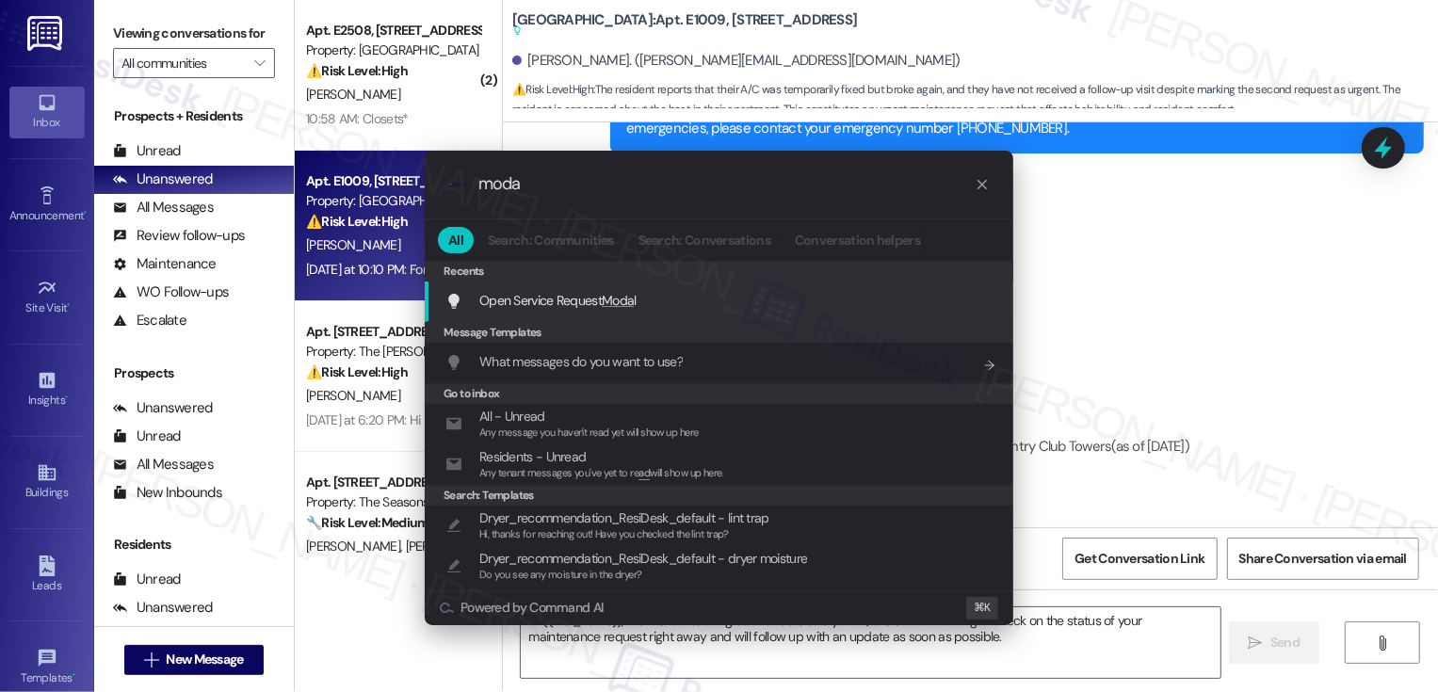
type input "modal"
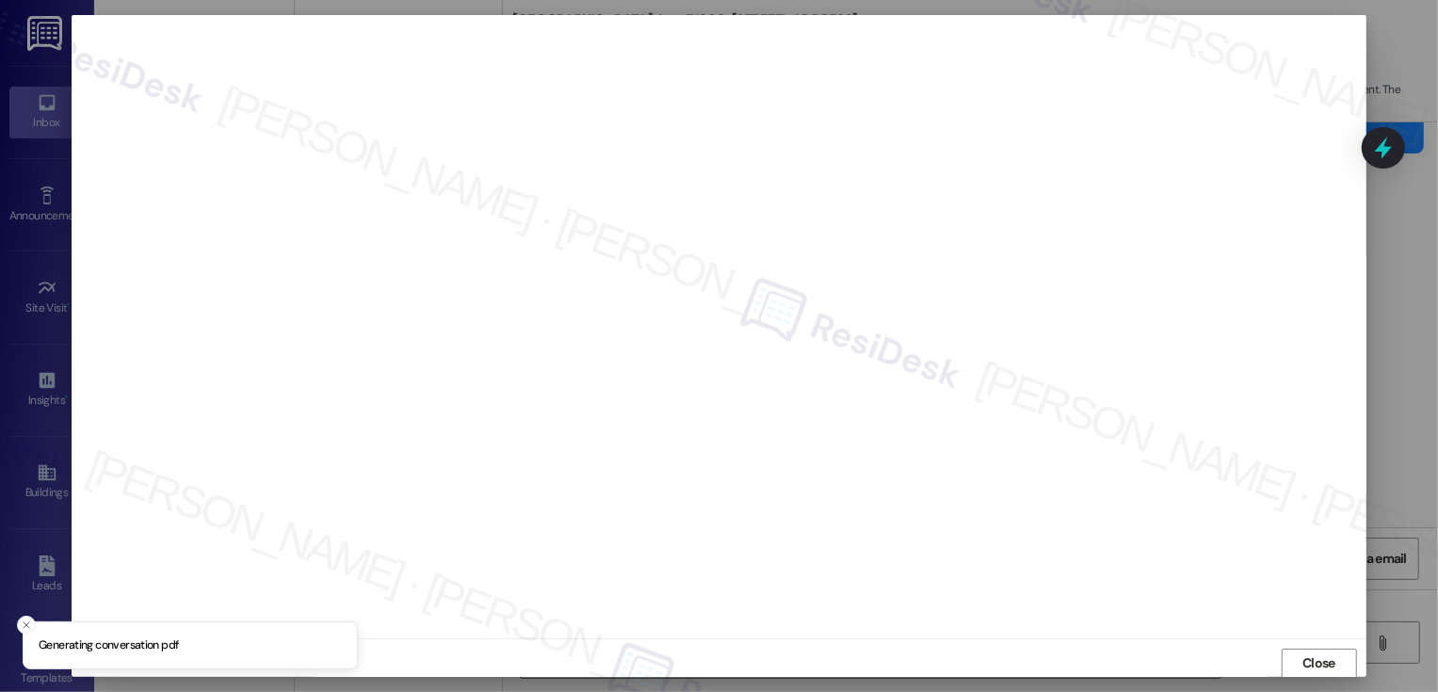
scroll to position [1, 0]
click at [1304, 667] on span "Close" at bounding box center [1319, 663] width 33 height 20
